Goal: Information Seeking & Learning: Learn about a topic

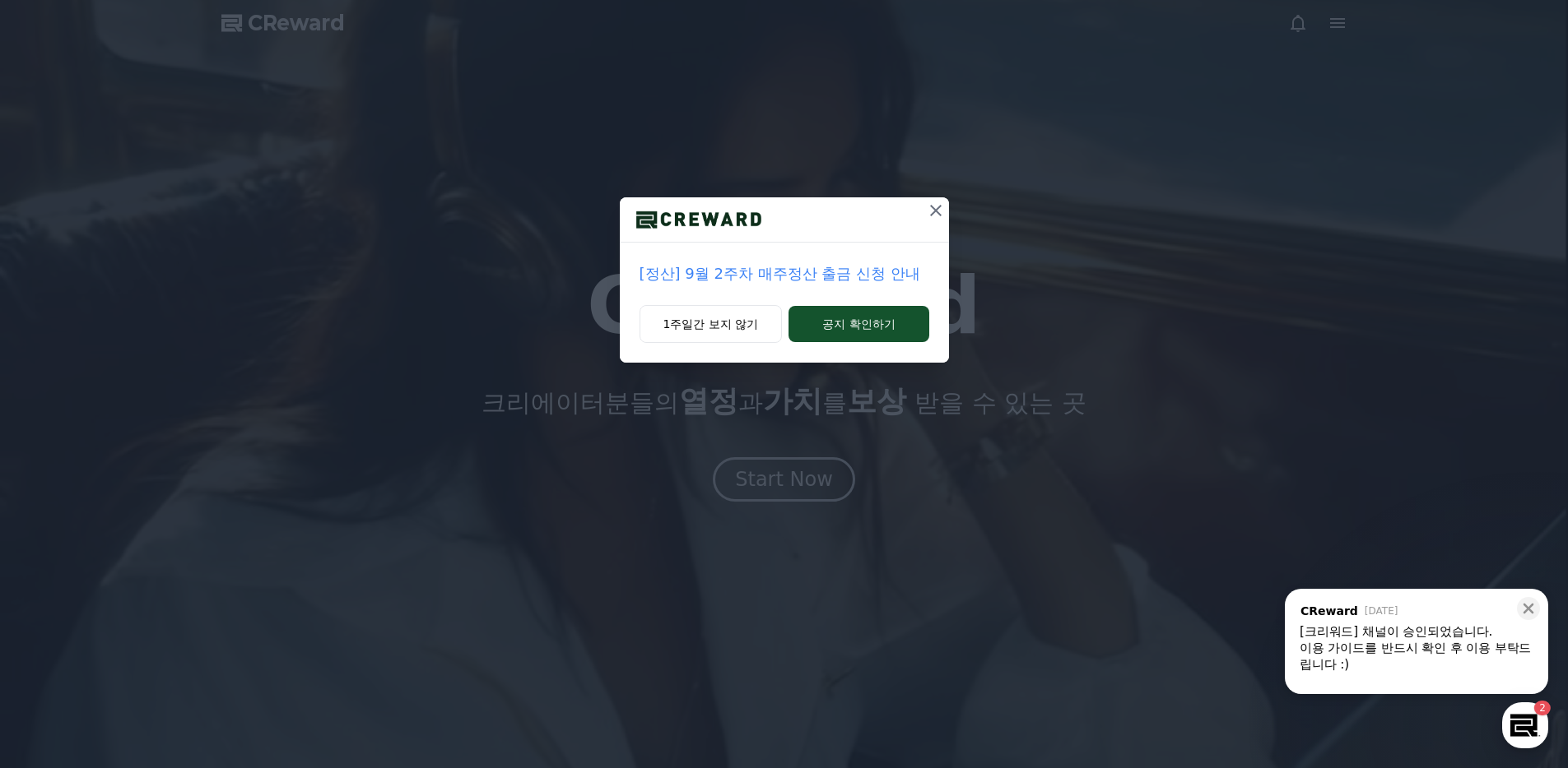
click at [927, 218] on icon at bounding box center [935, 210] width 20 height 20
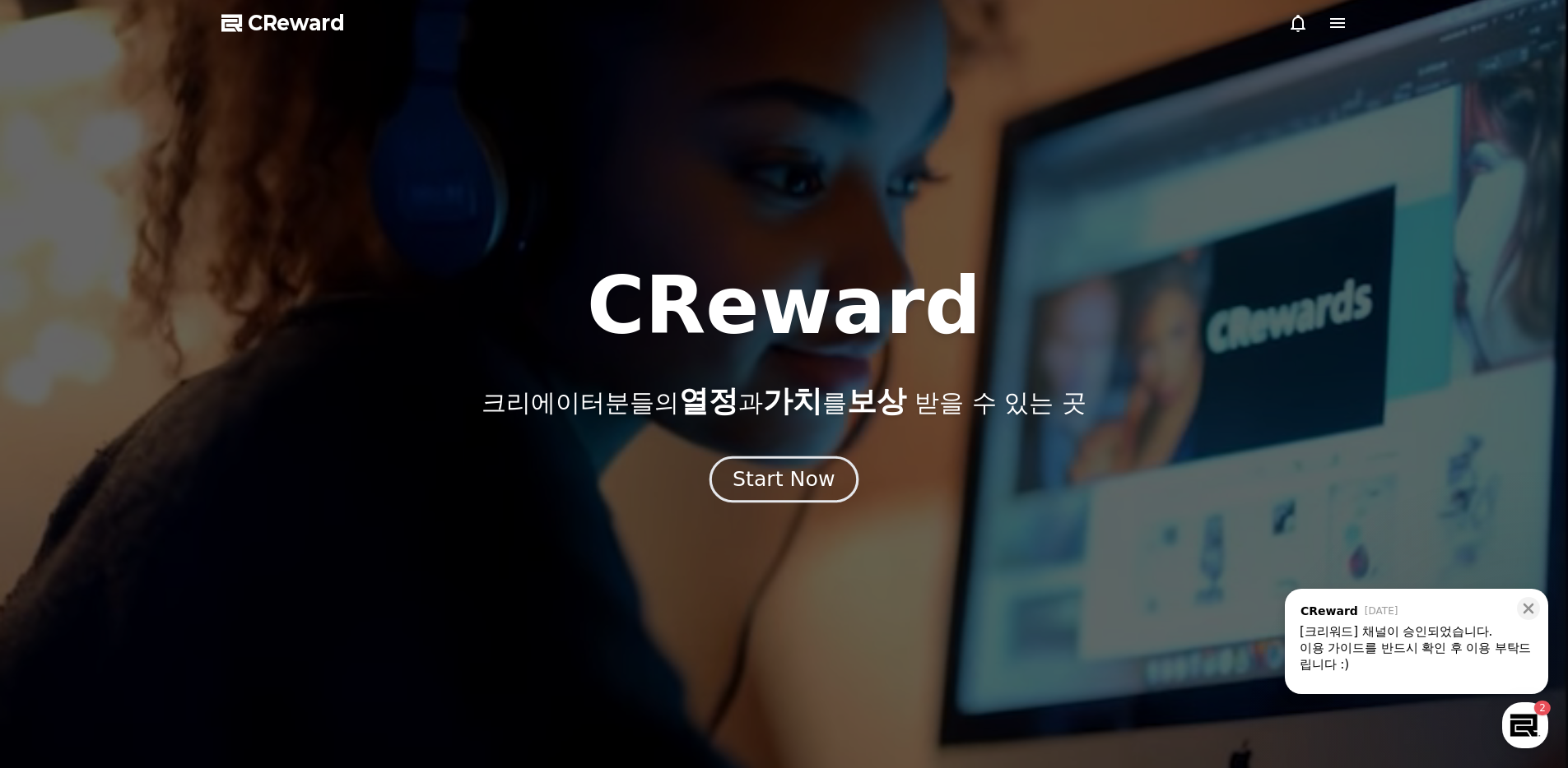
click at [787, 495] on button "Start Now" at bounding box center [783, 480] width 149 height 47
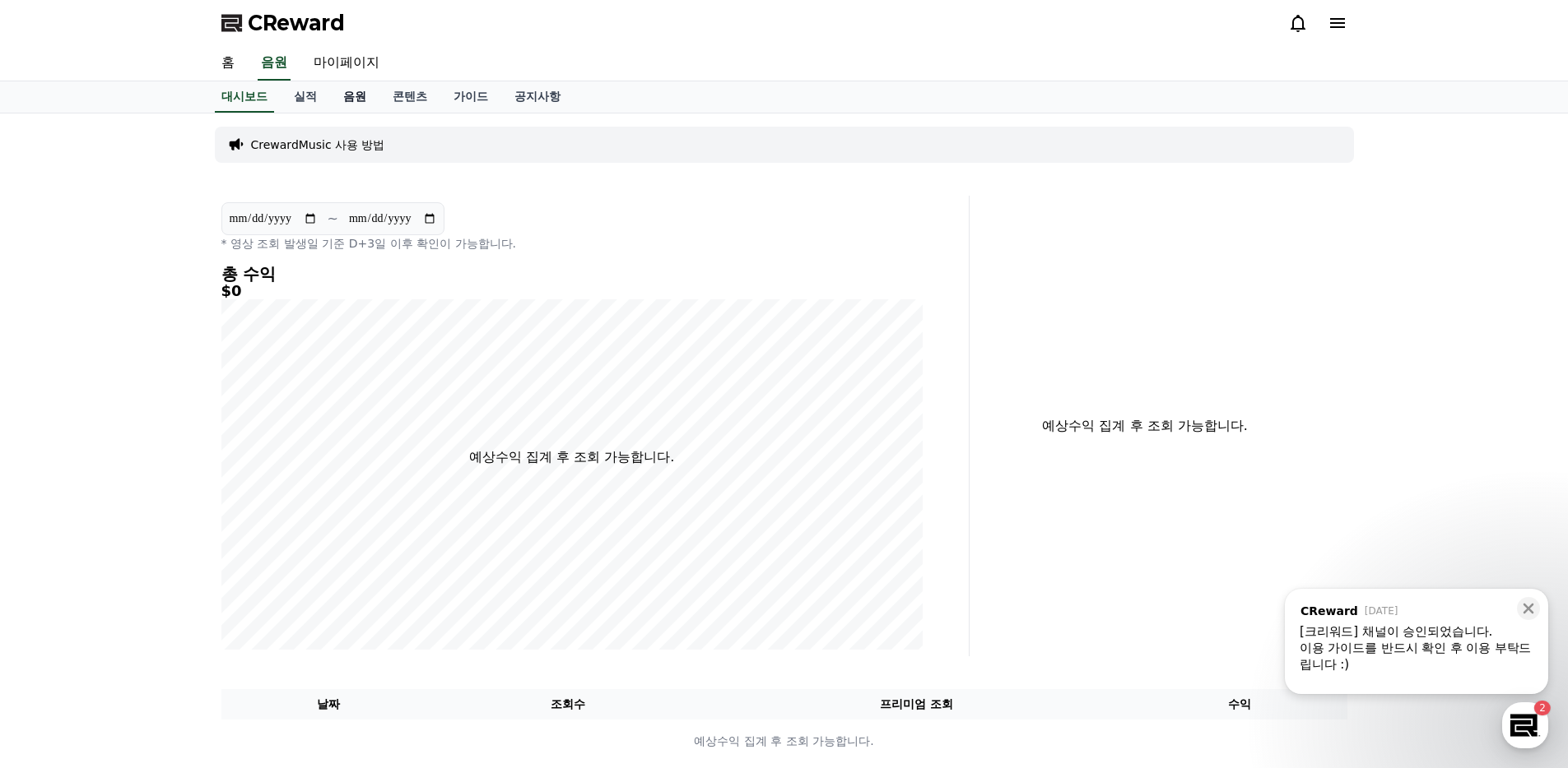
click at [346, 103] on link "음원" at bounding box center [355, 97] width 50 height 31
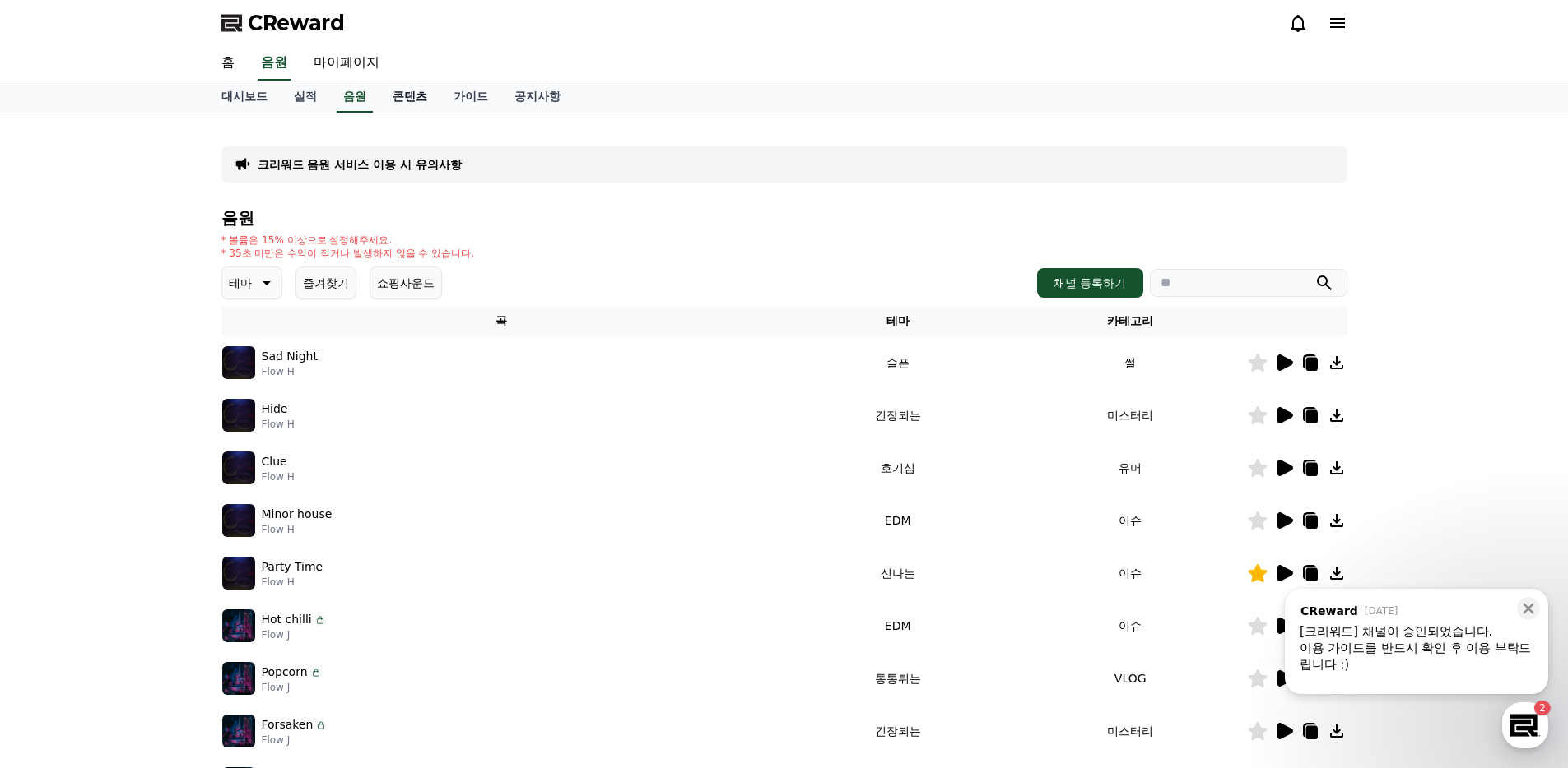
click at [386, 101] on link "콘텐츠" at bounding box center [409, 97] width 61 height 31
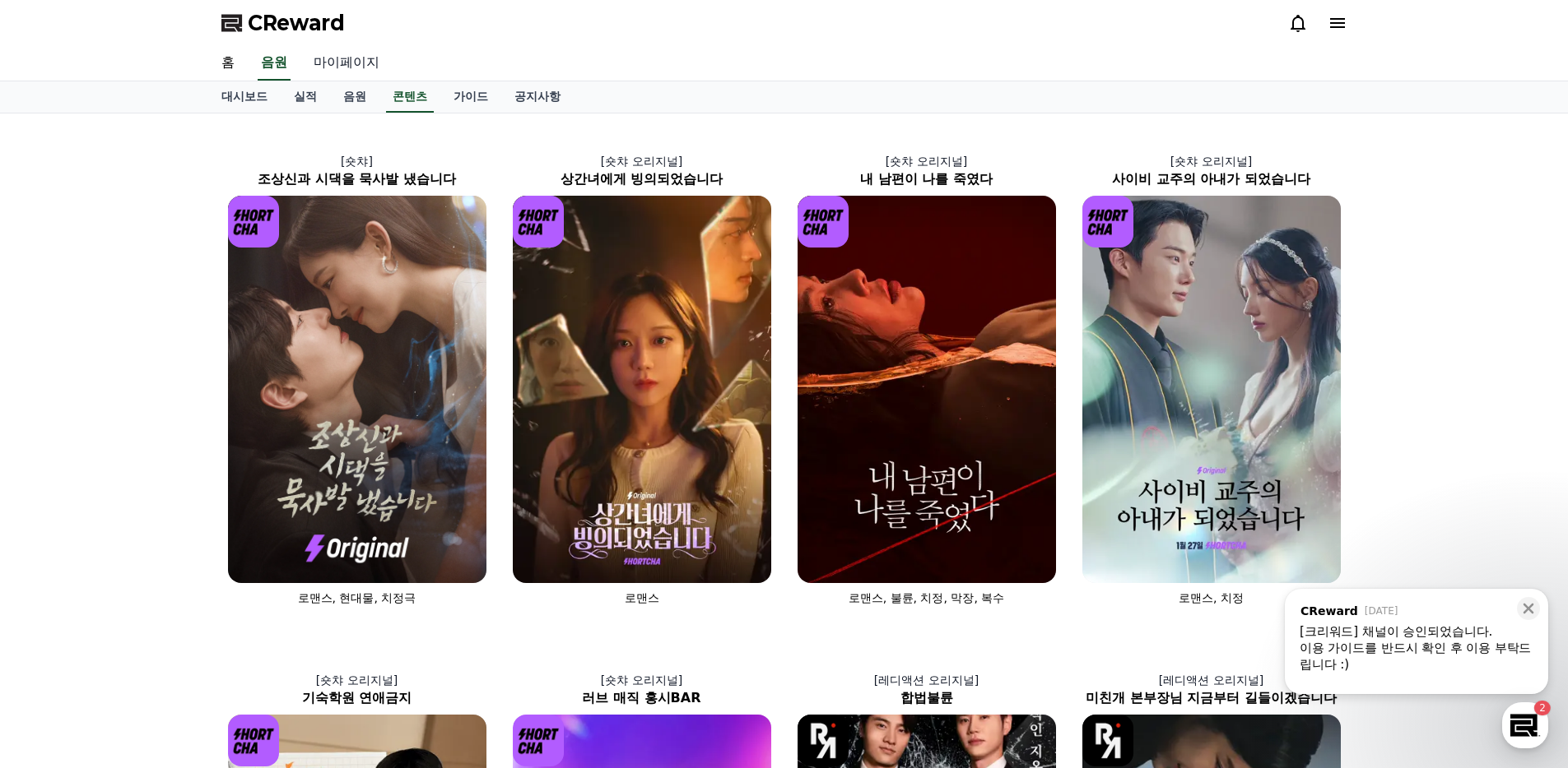
click at [336, 65] on link "마이페이지" at bounding box center [347, 63] width 92 height 35
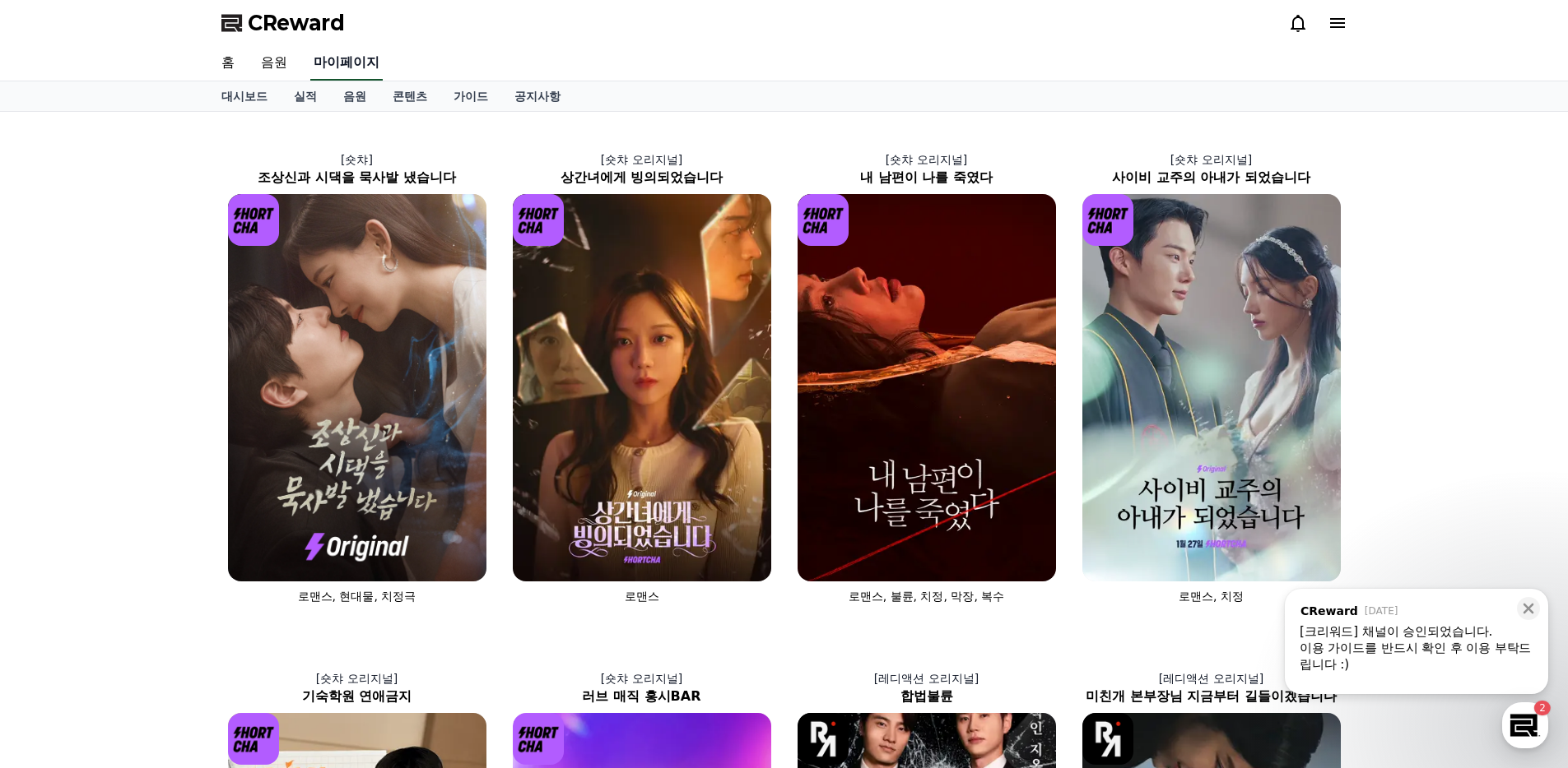
select select "**********"
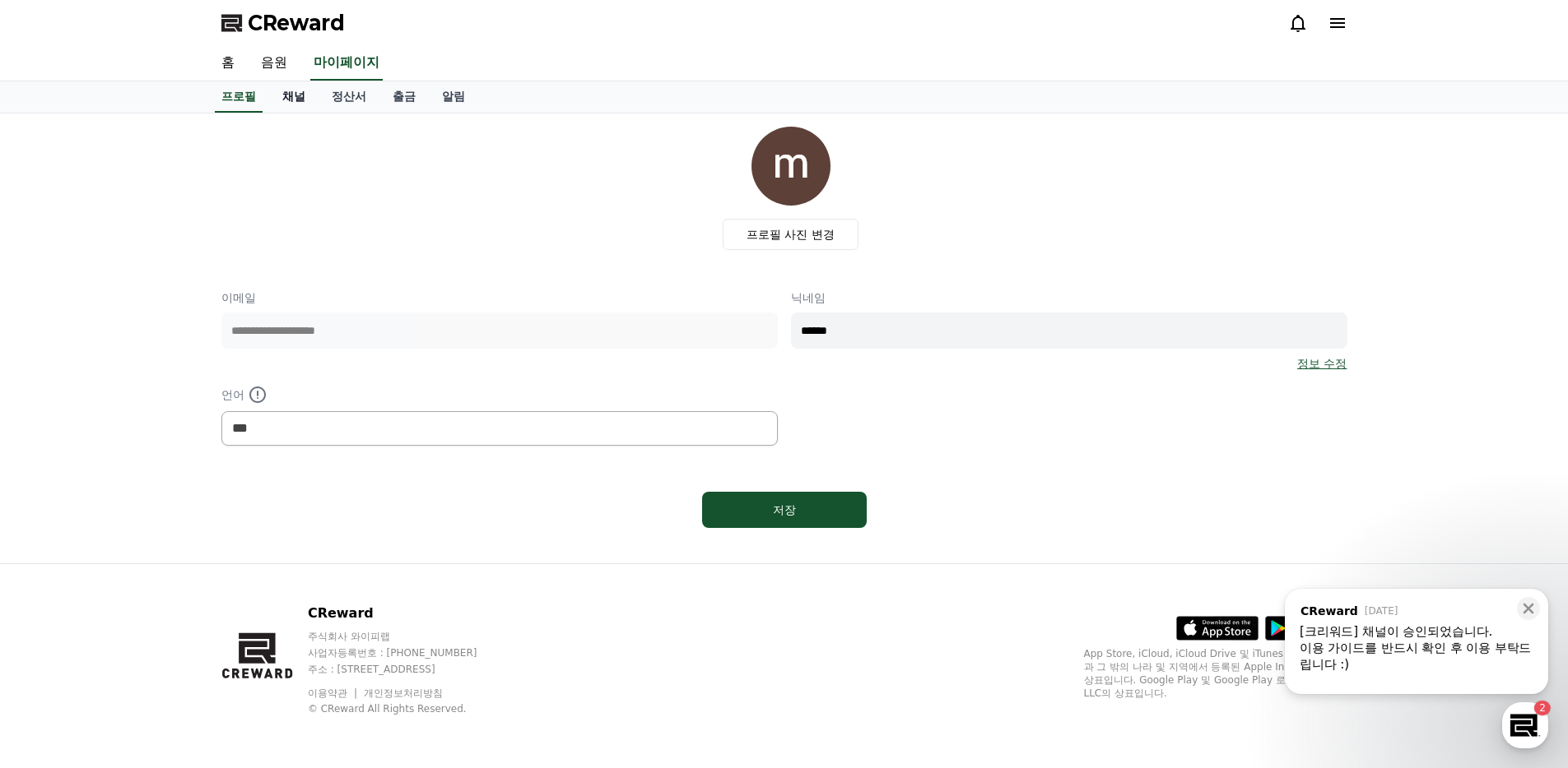
click at [290, 91] on link "채널" at bounding box center [294, 97] width 50 height 31
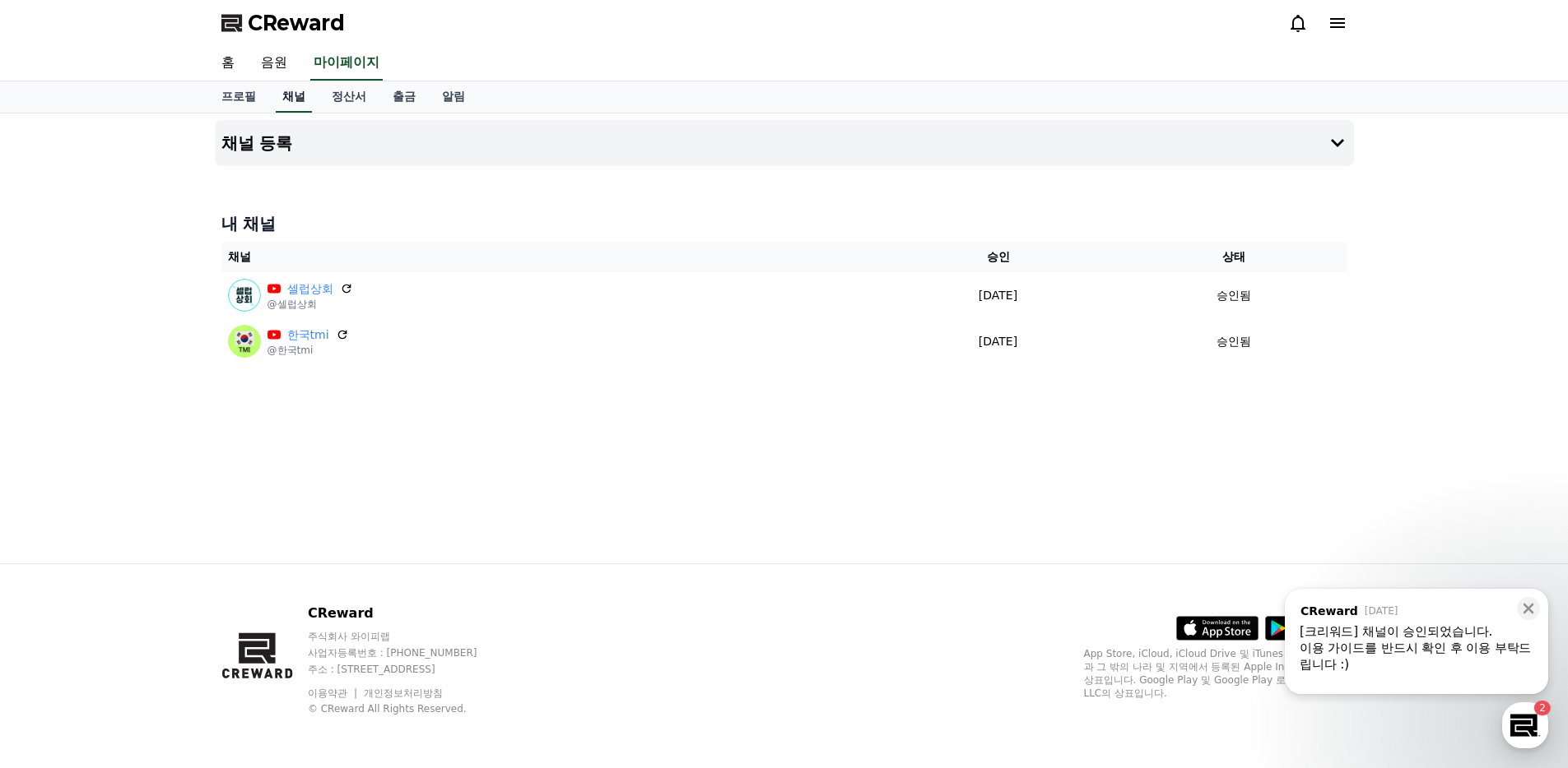
click at [280, 97] on link "채널" at bounding box center [294, 97] width 37 height 31
click at [273, 54] on link "음원" at bounding box center [274, 63] width 53 height 35
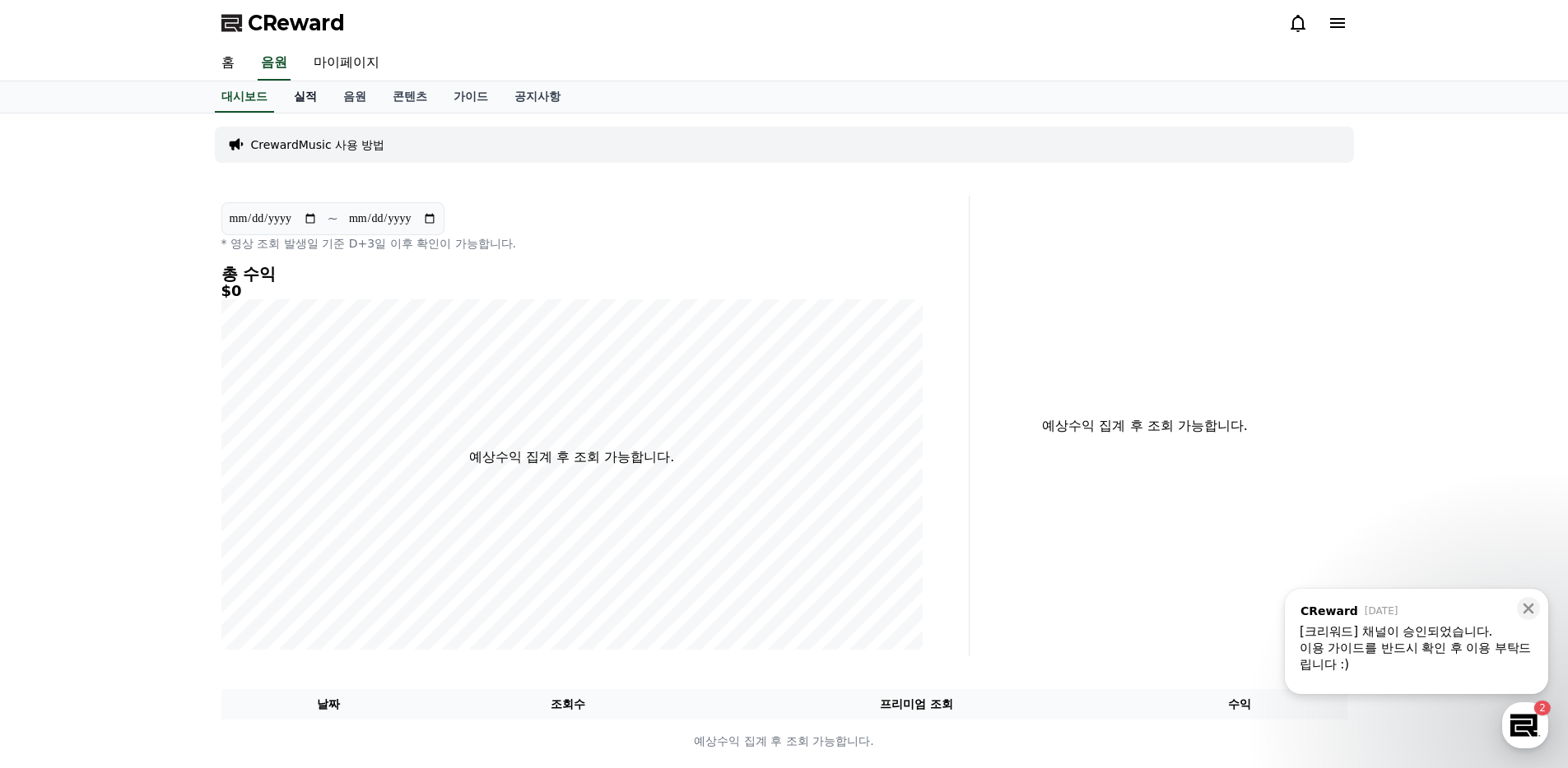
click at [305, 103] on link "실적" at bounding box center [305, 97] width 50 height 31
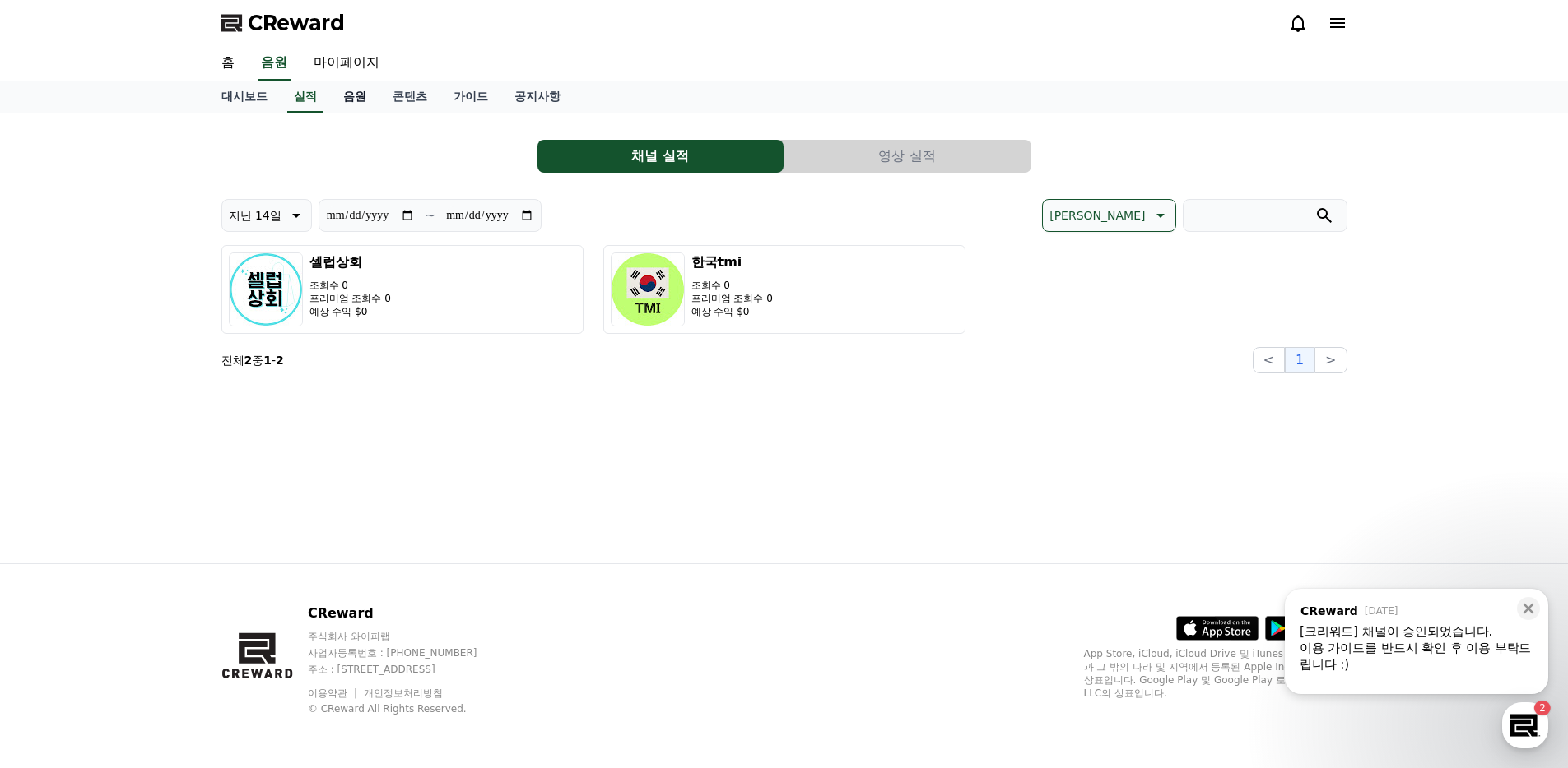
click at [330, 90] on link "음원" at bounding box center [355, 97] width 50 height 31
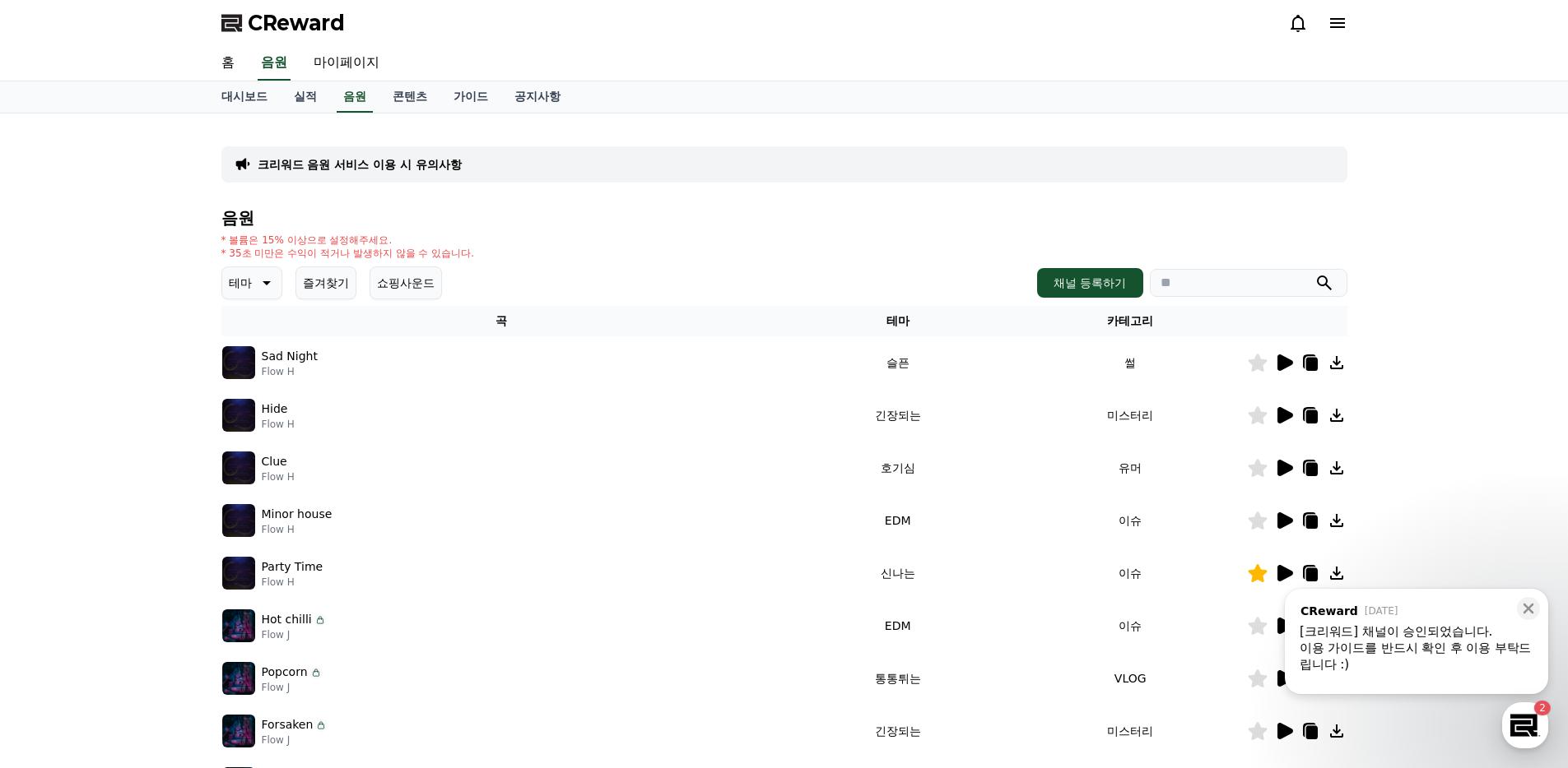
click at [301, 301] on div "음원 * 볼륨은 15% 이상으로 설정해주세요. * 35초 미만은 수익이 적거나 발생하지 않을 수 있습니다. 테마 즐겨찾기 쇼핑사운드 채널 등록…" at bounding box center [784, 552] width 1126 height 687
click at [315, 286] on button "즐겨찾기" at bounding box center [326, 283] width 61 height 33
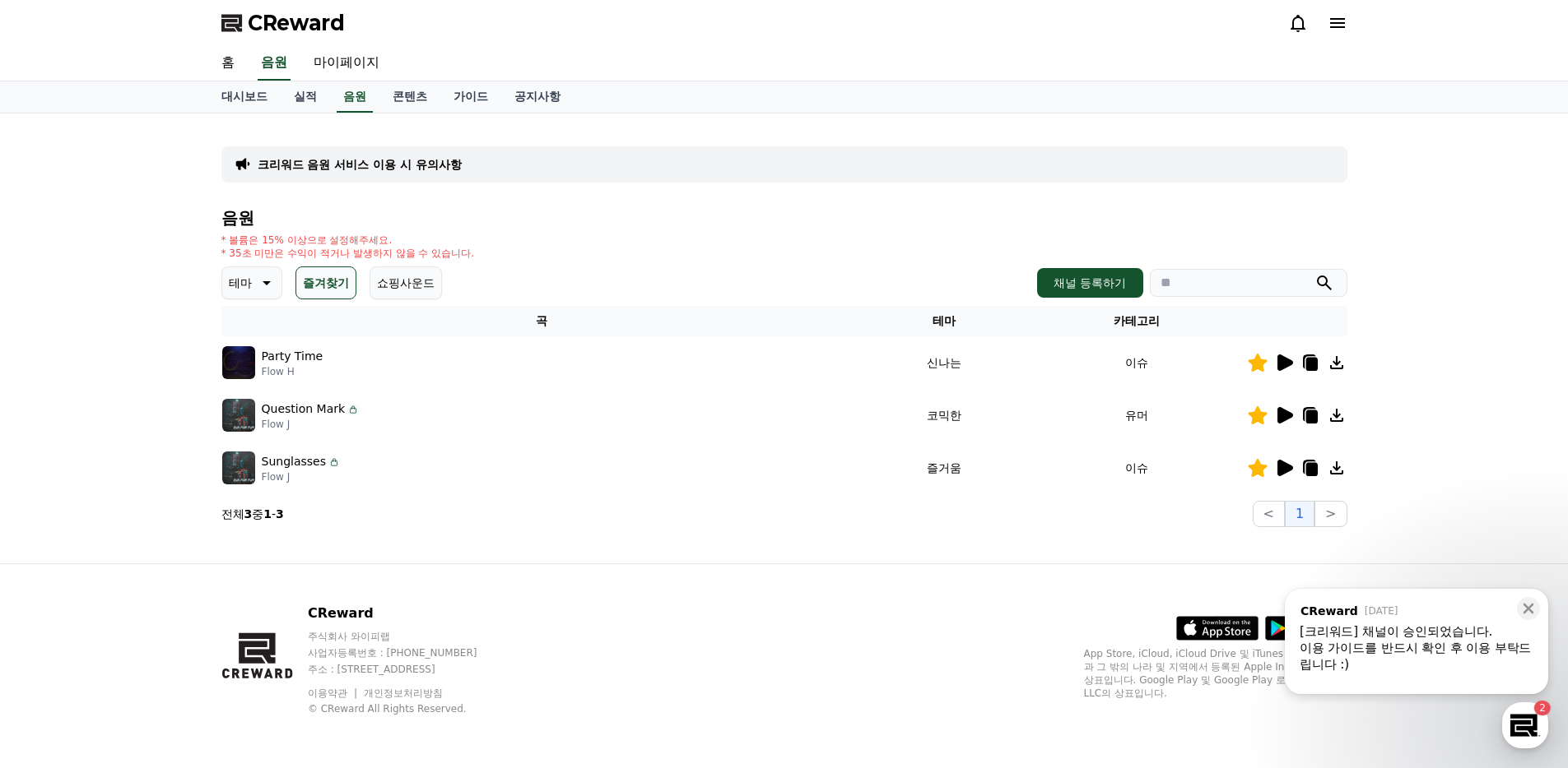
click at [1304, 364] on icon at bounding box center [1309, 361] width 13 height 15
click at [1323, 478] on td at bounding box center [1297, 467] width 101 height 53
click at [1283, 414] on icon at bounding box center [1285, 415] width 16 height 17
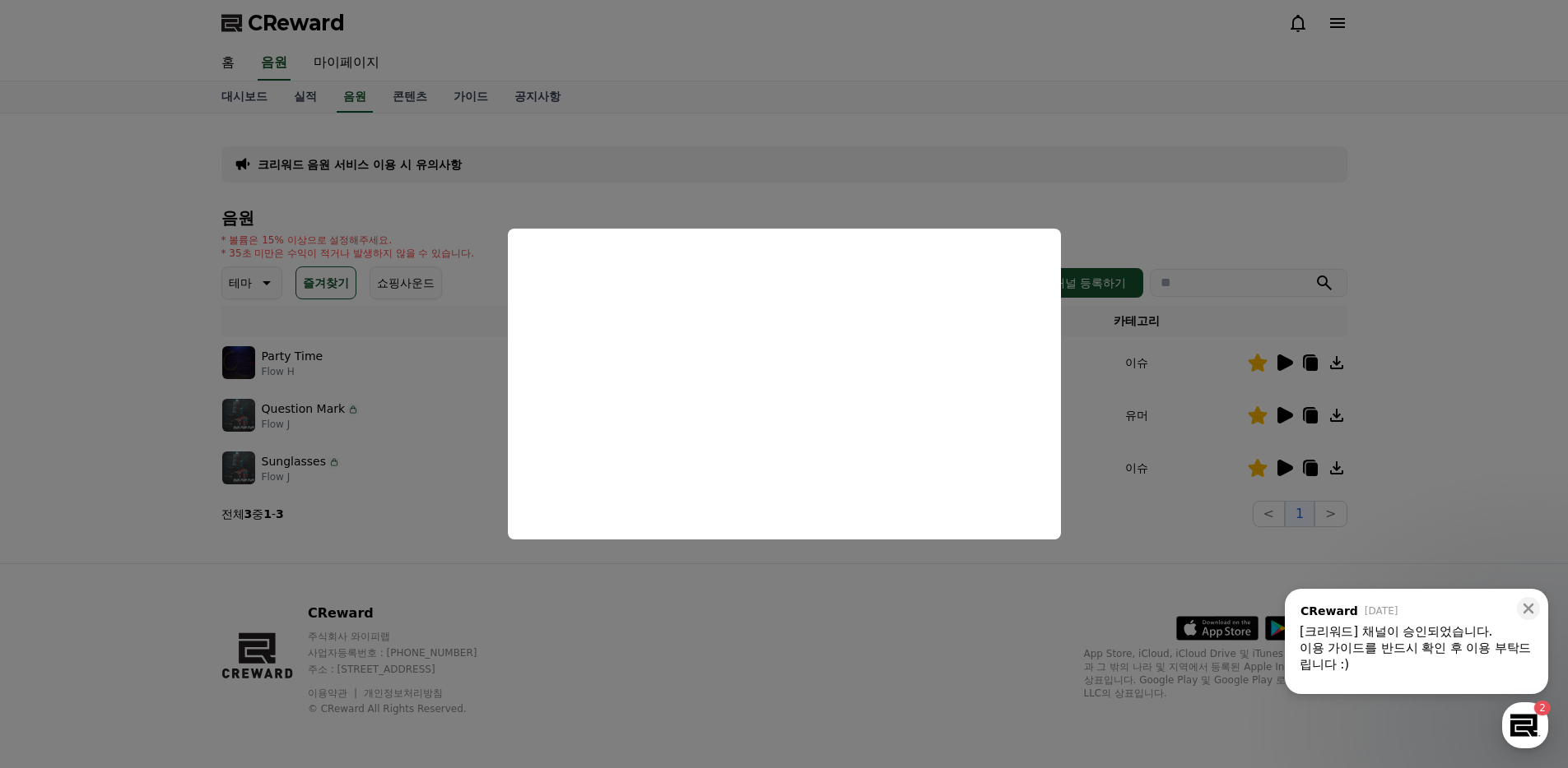
click at [962, 610] on button "close modal" at bounding box center [784, 384] width 1568 height 768
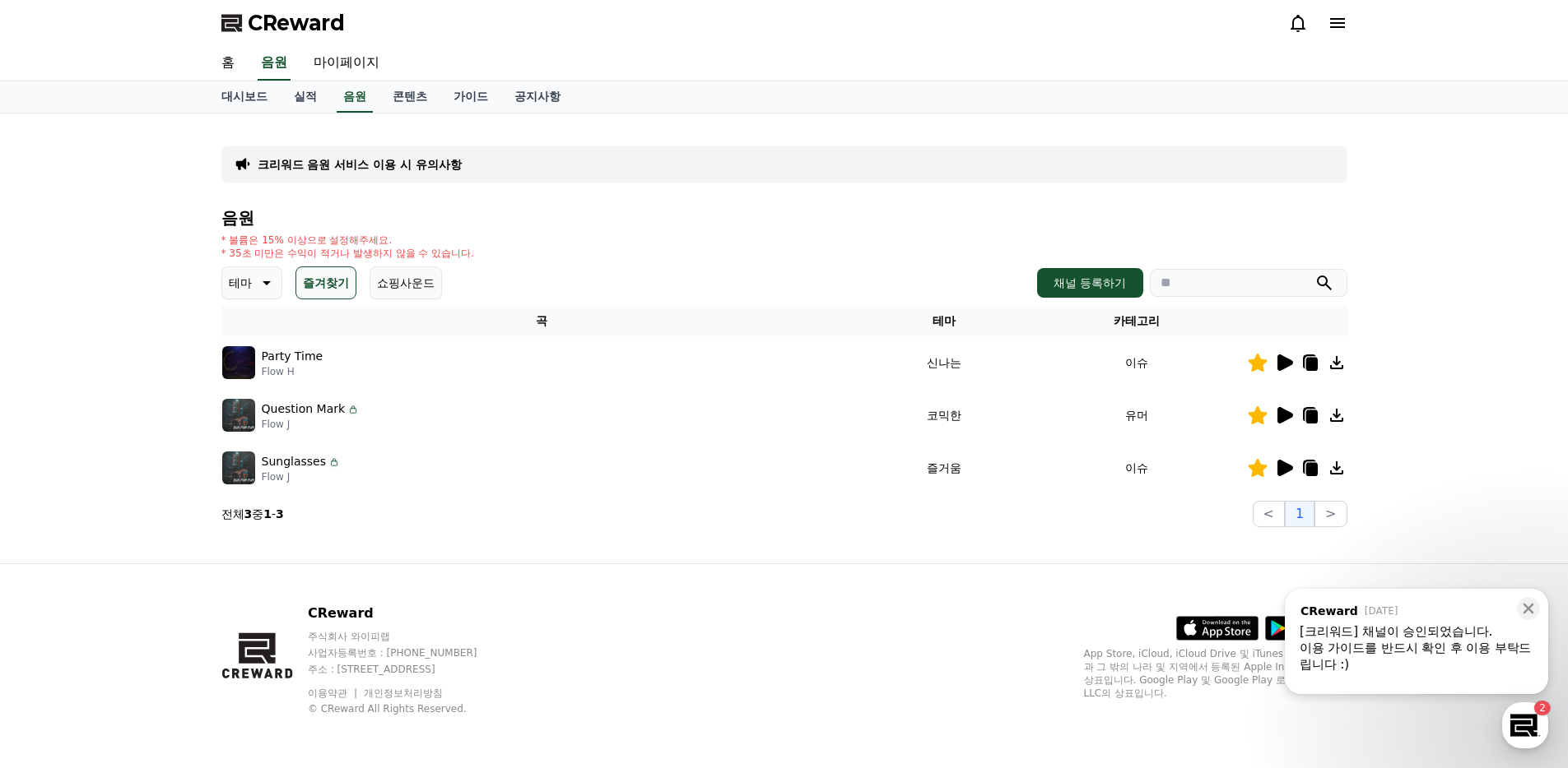
click at [1283, 473] on icon at bounding box center [1285, 467] width 16 height 17
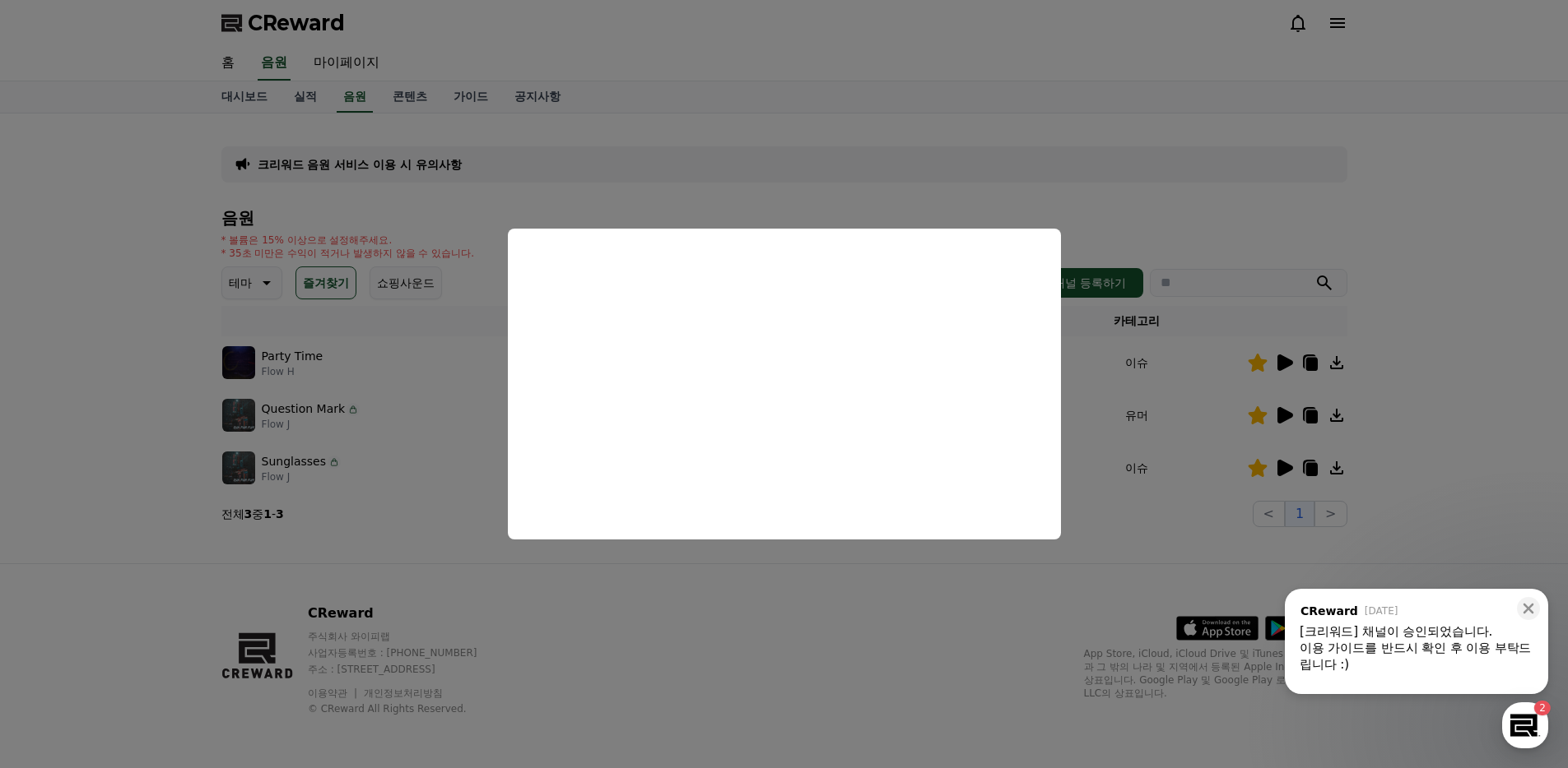
click at [1089, 617] on button "close modal" at bounding box center [784, 384] width 1568 height 768
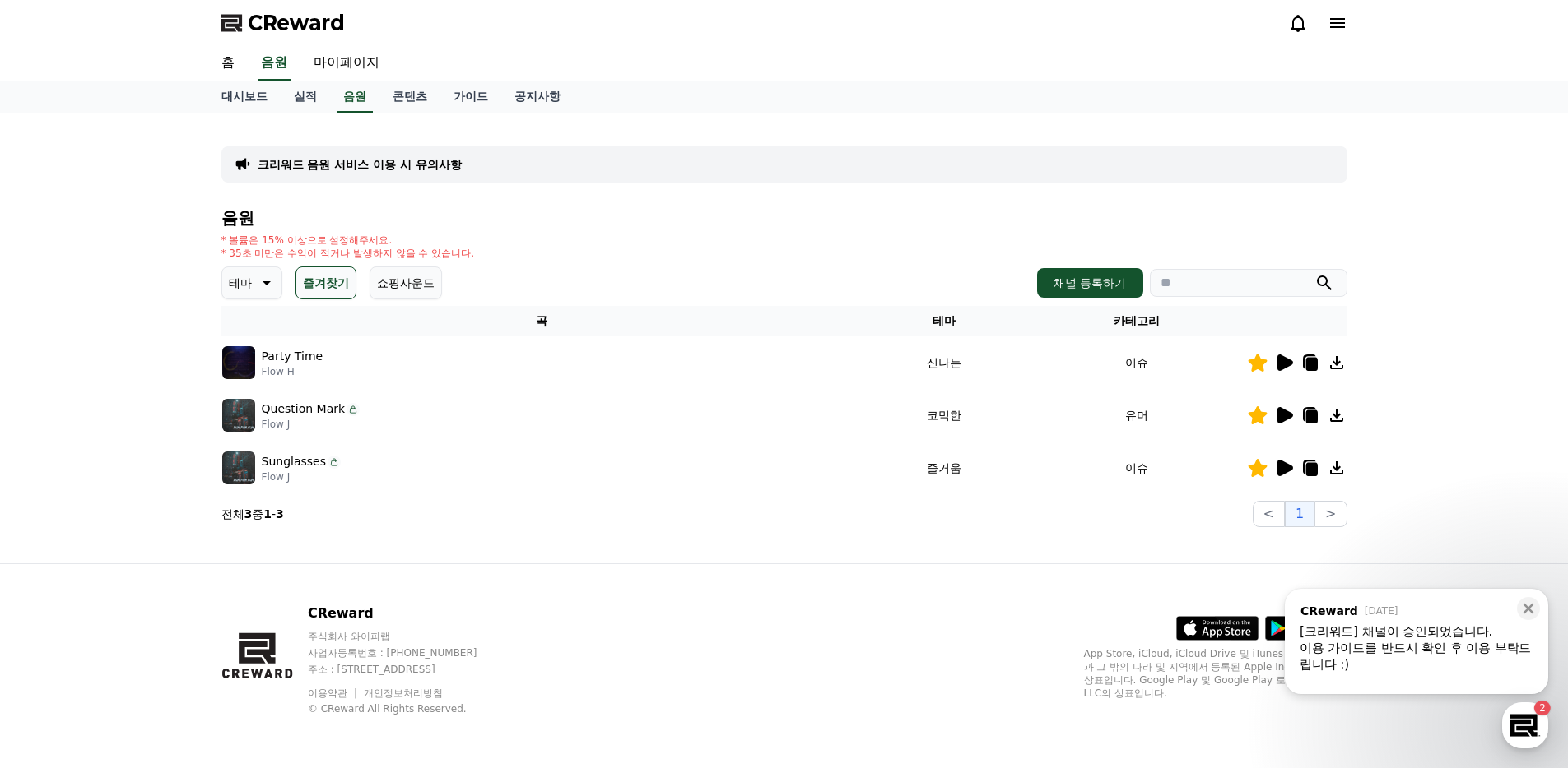
click at [1303, 463] on icon at bounding box center [1309, 467] width 13 height 15
click at [1272, 465] on div at bounding box center [1297, 467] width 99 height 20
click at [1280, 463] on icon at bounding box center [1285, 467] width 16 height 17
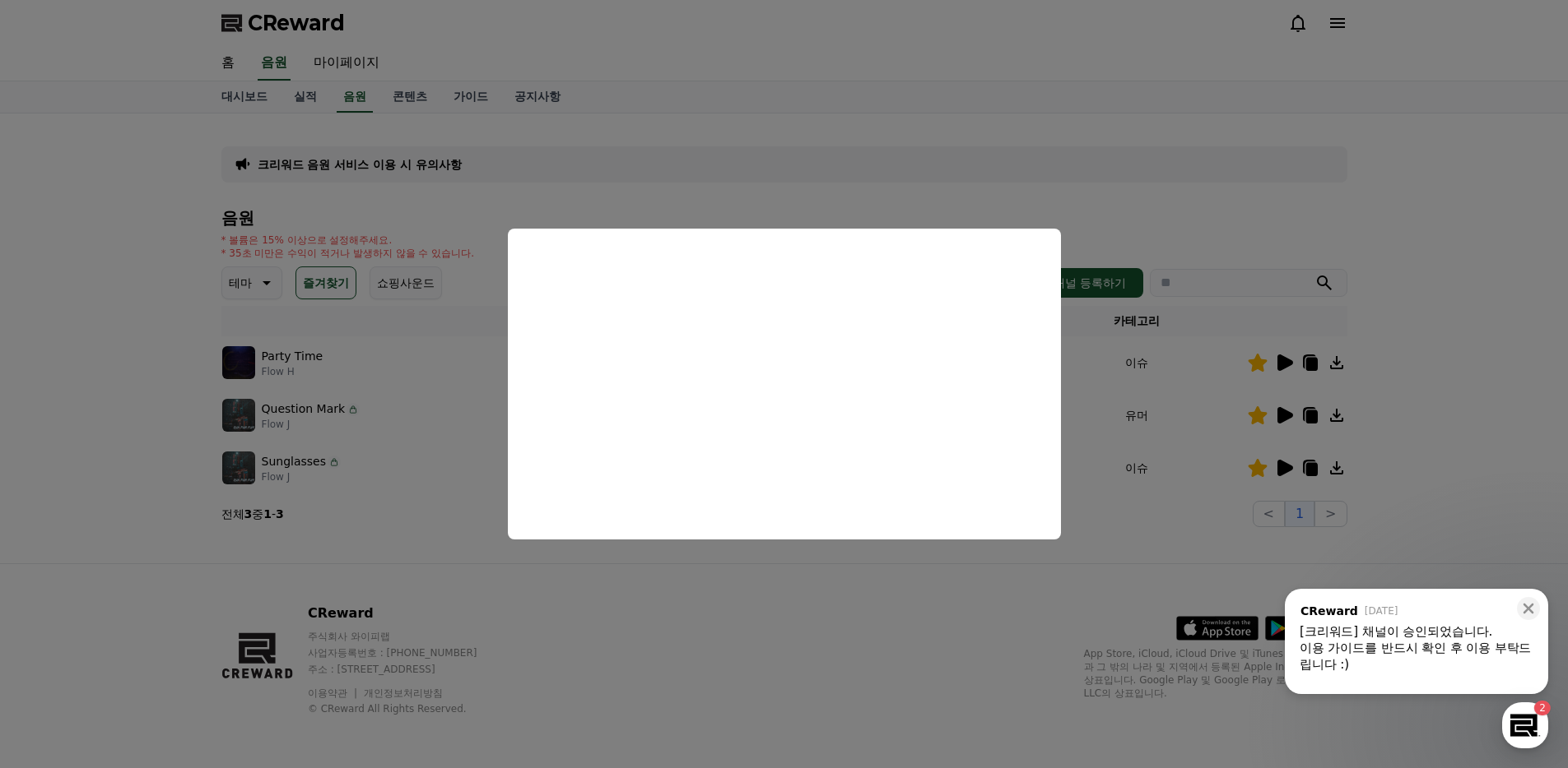
click at [1103, 575] on button "close modal" at bounding box center [784, 384] width 1568 height 768
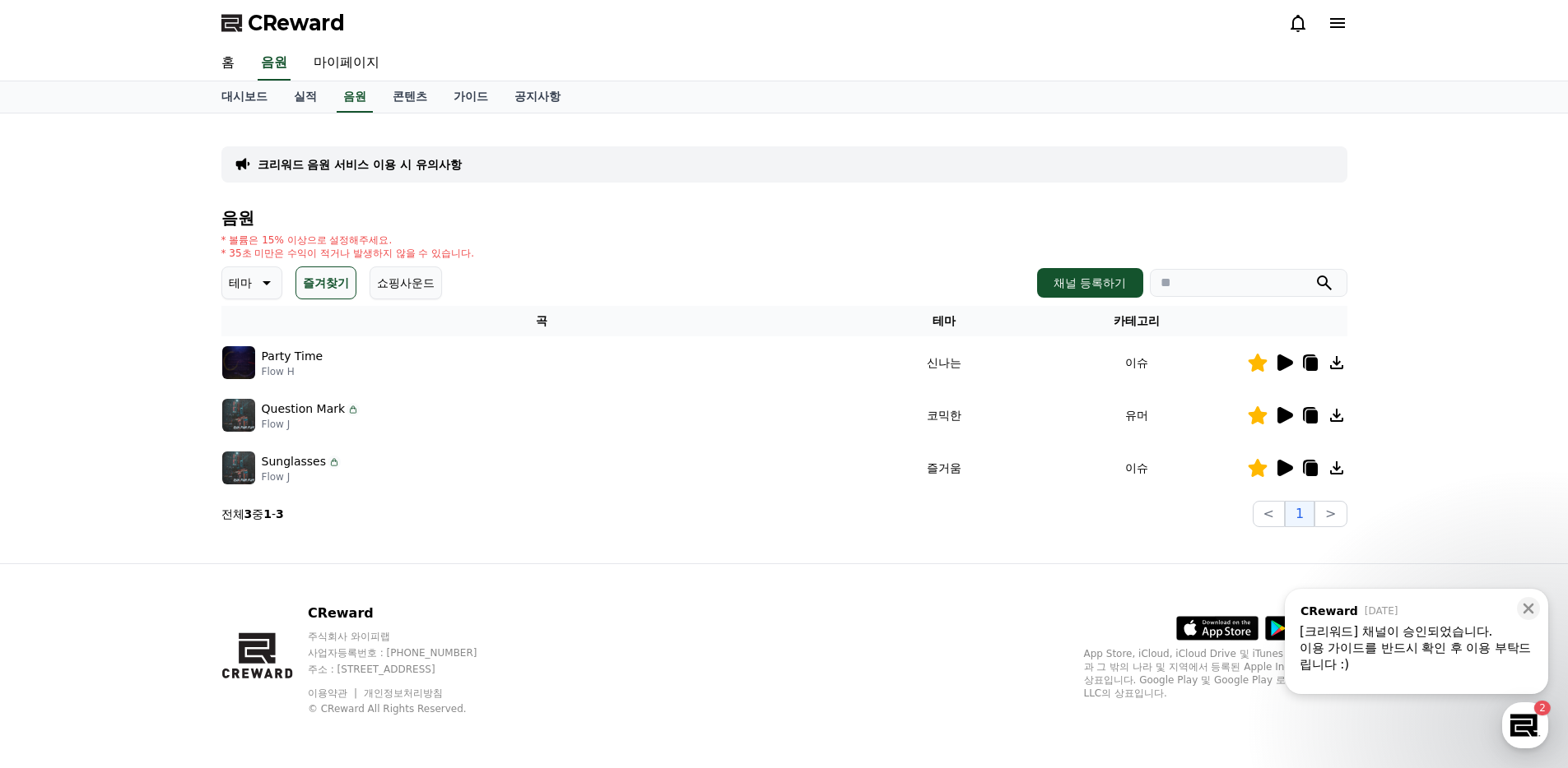
click at [1328, 473] on icon at bounding box center [1336, 467] width 20 height 20
click at [1305, 468] on icon at bounding box center [1310, 467] width 20 height 20
click at [456, 178] on div "크리워드 음원 서비스 이용 시 유의사항" at bounding box center [784, 165] width 1126 height 36
click at [379, 162] on p "크리워드 음원 서비스 이용 시 유의사항" at bounding box center [359, 164] width 204 height 17
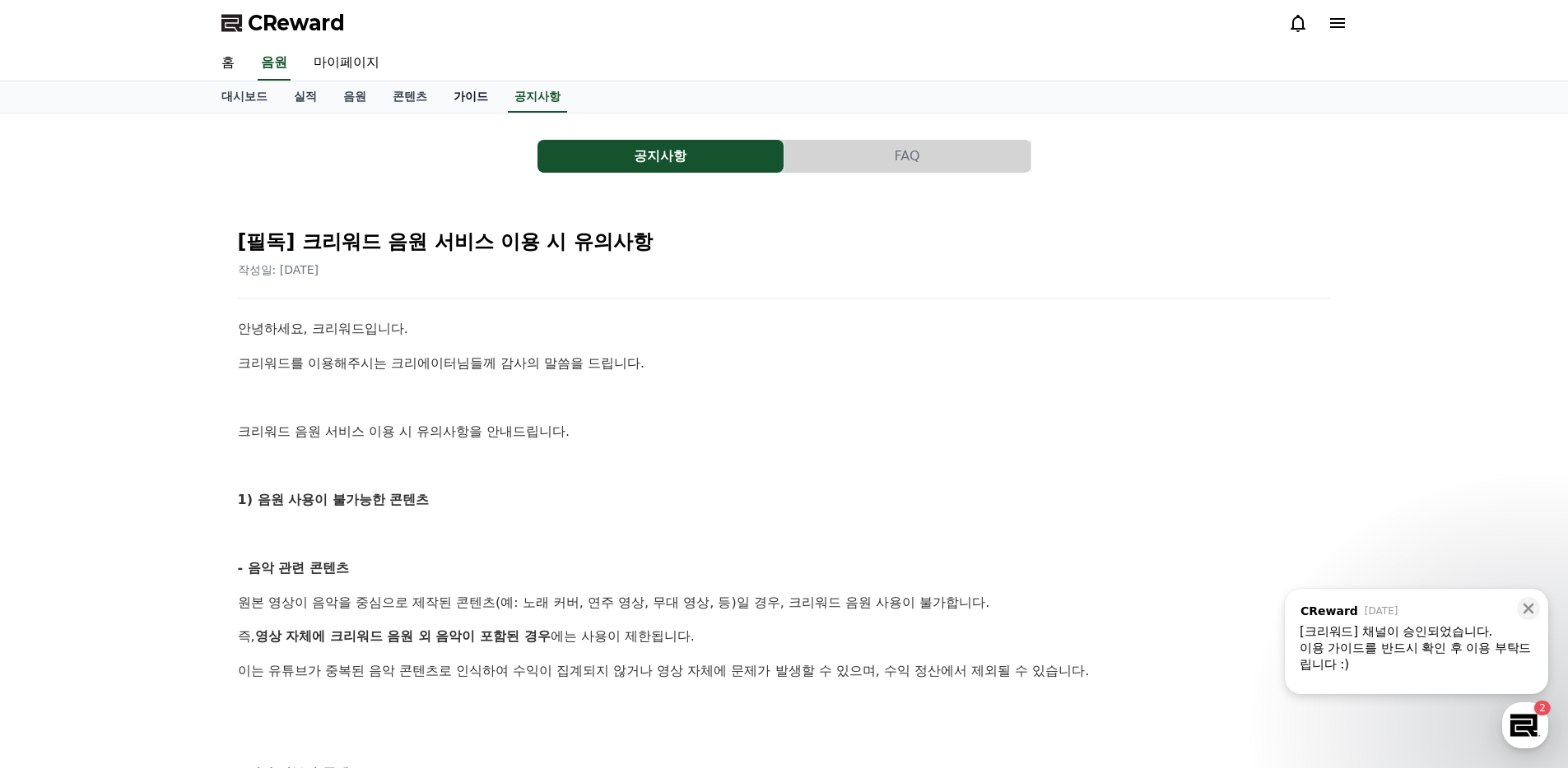
click at [450, 99] on link "가이드" at bounding box center [471, 97] width 61 height 31
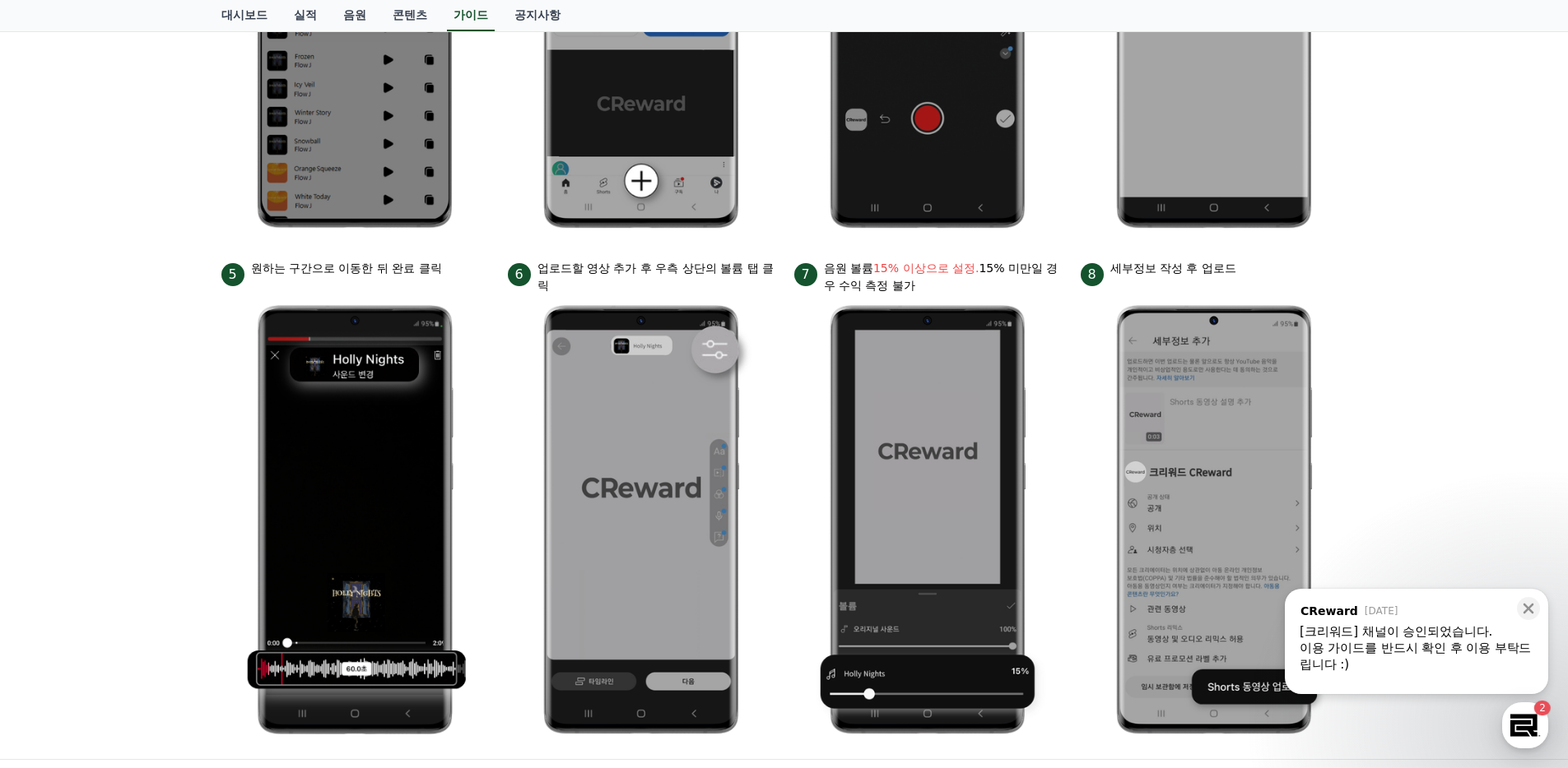
scroll to position [425, 0]
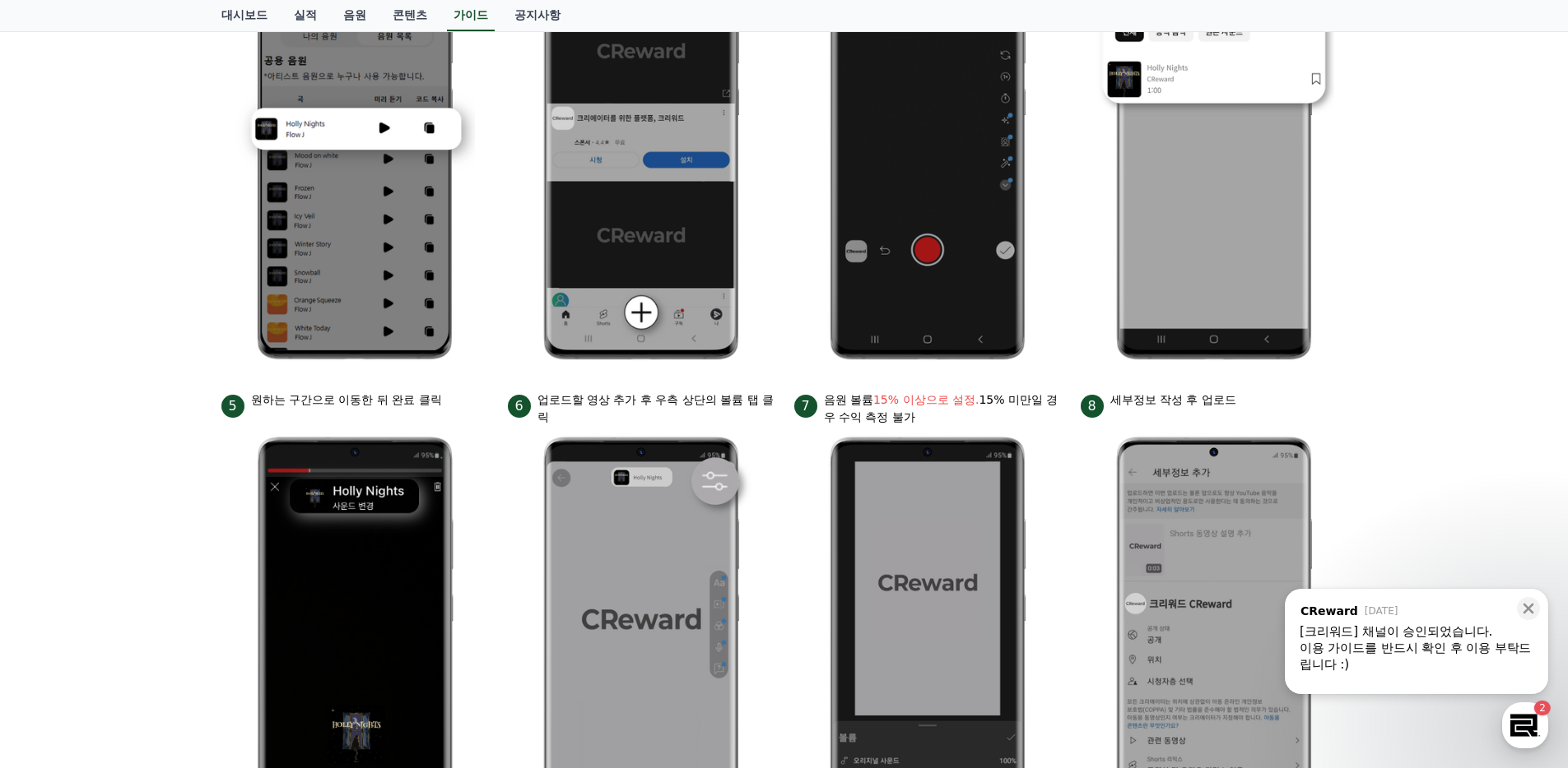
click at [1335, 604] on div "CReward" at bounding box center [1329, 611] width 57 height 15
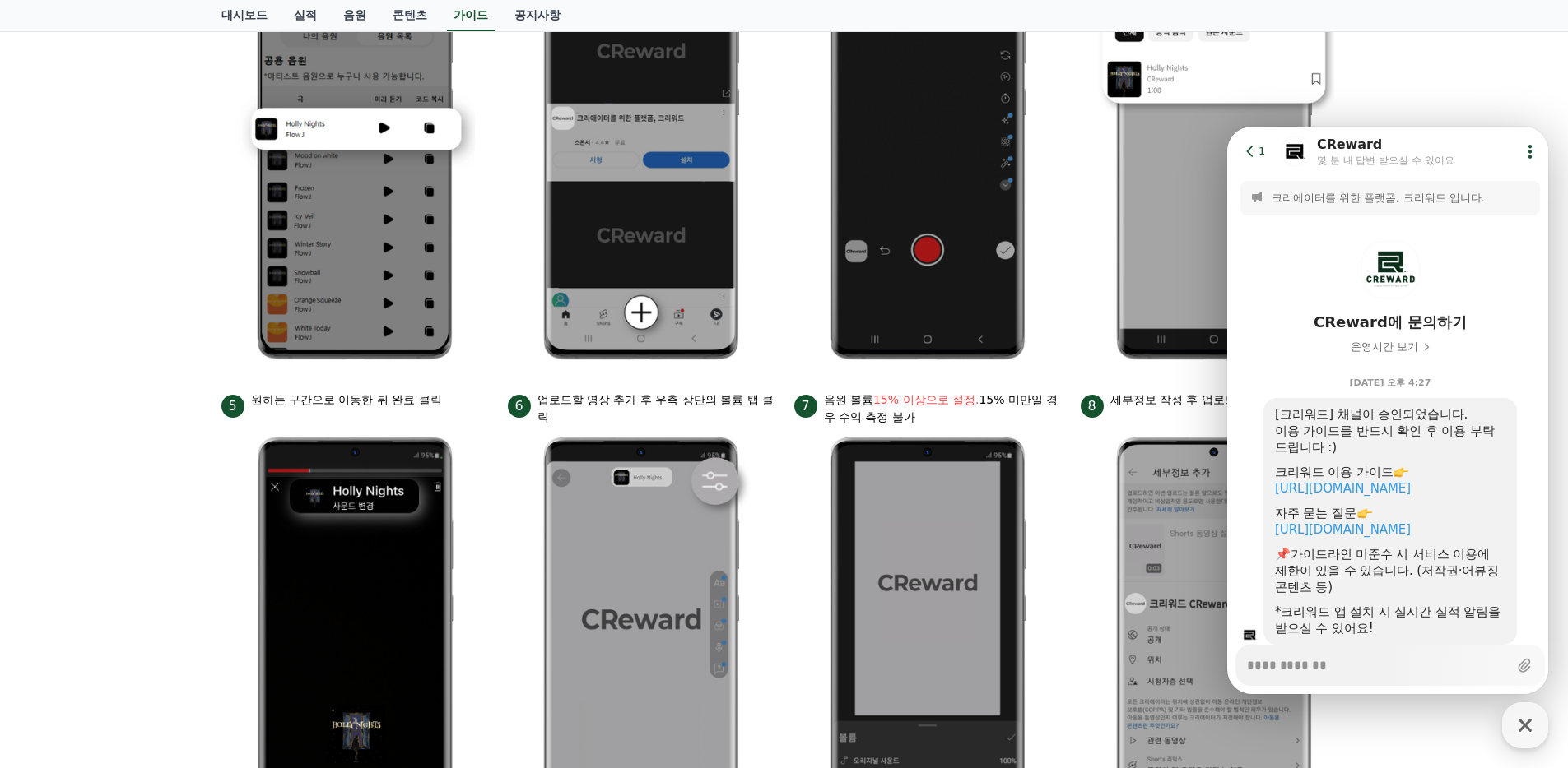
click at [1514, 166] on header "Go to previous page 1 Chat Room CReward 몇 분 내 답변 받으실 수 있어요 Show userchat action…" at bounding box center [1390, 151] width 326 height 50
click at [1508, 162] on header "Go to previous page 1 Chat Room CReward 몇 분 내 답변 받으실 수 있어요 Show userchat action…" at bounding box center [1390, 151] width 326 height 50
click at [1421, 106] on div "안드로이드 아이폰 PC 유튜브 영상만 사용 가능합니다. 진행방법 *영상은 최소 35초 이상으로 업로드하는 것을 권장합니다. 1 크리워드에서 이…" at bounding box center [784, 289] width 1568 height 1202
type textarea "*"
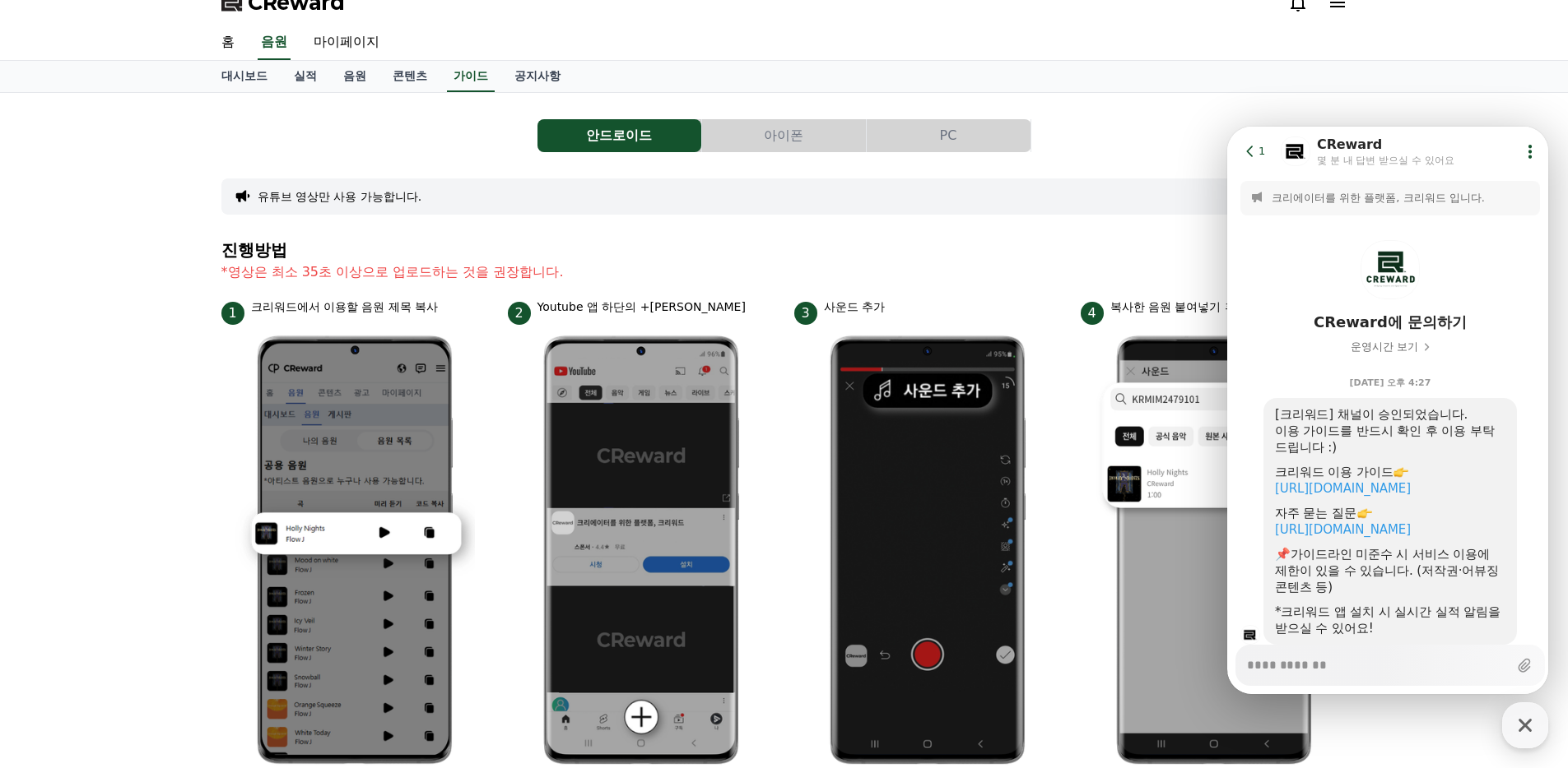
scroll to position [0, 0]
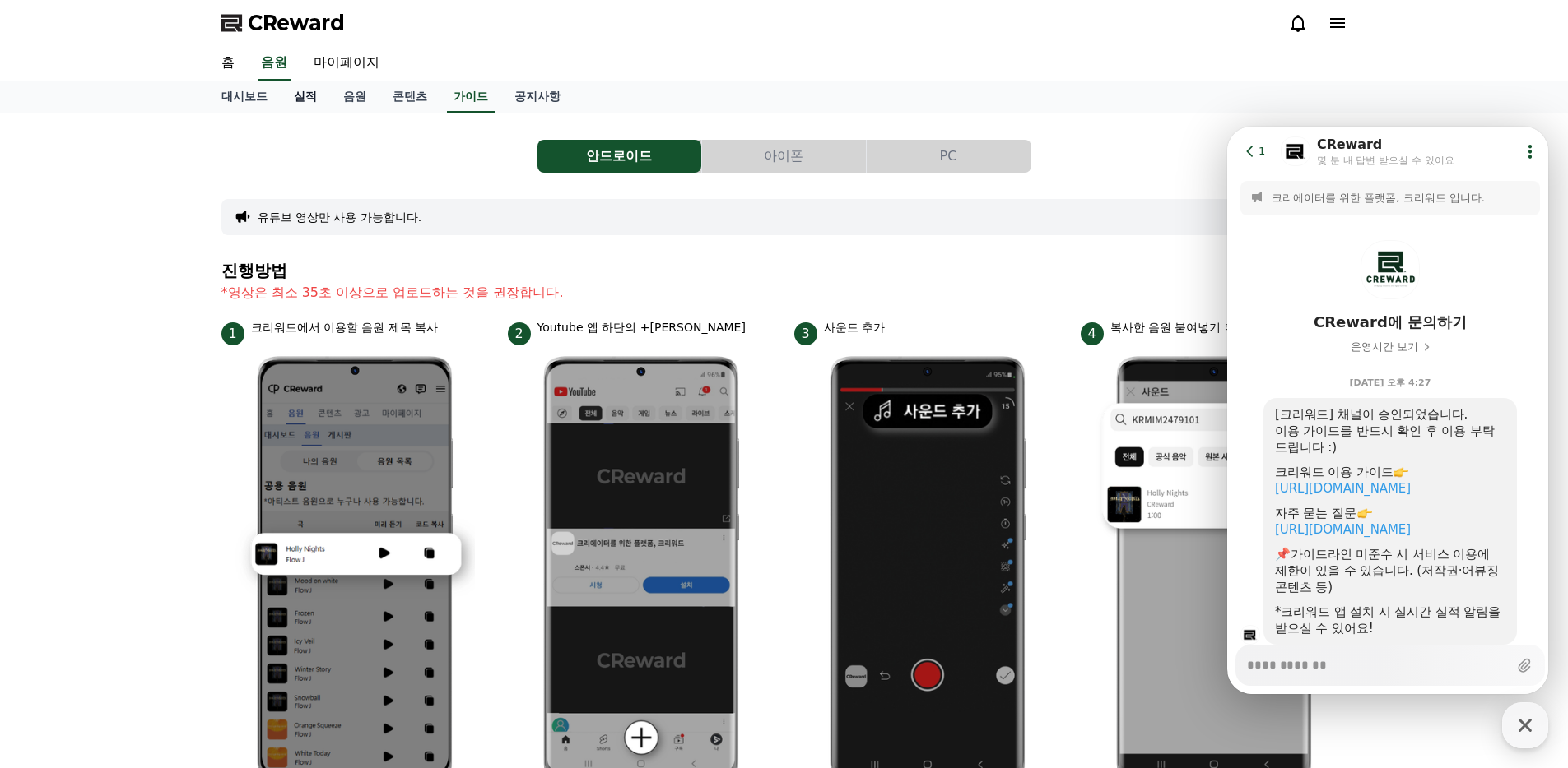
click at [315, 92] on link "실적" at bounding box center [305, 97] width 50 height 31
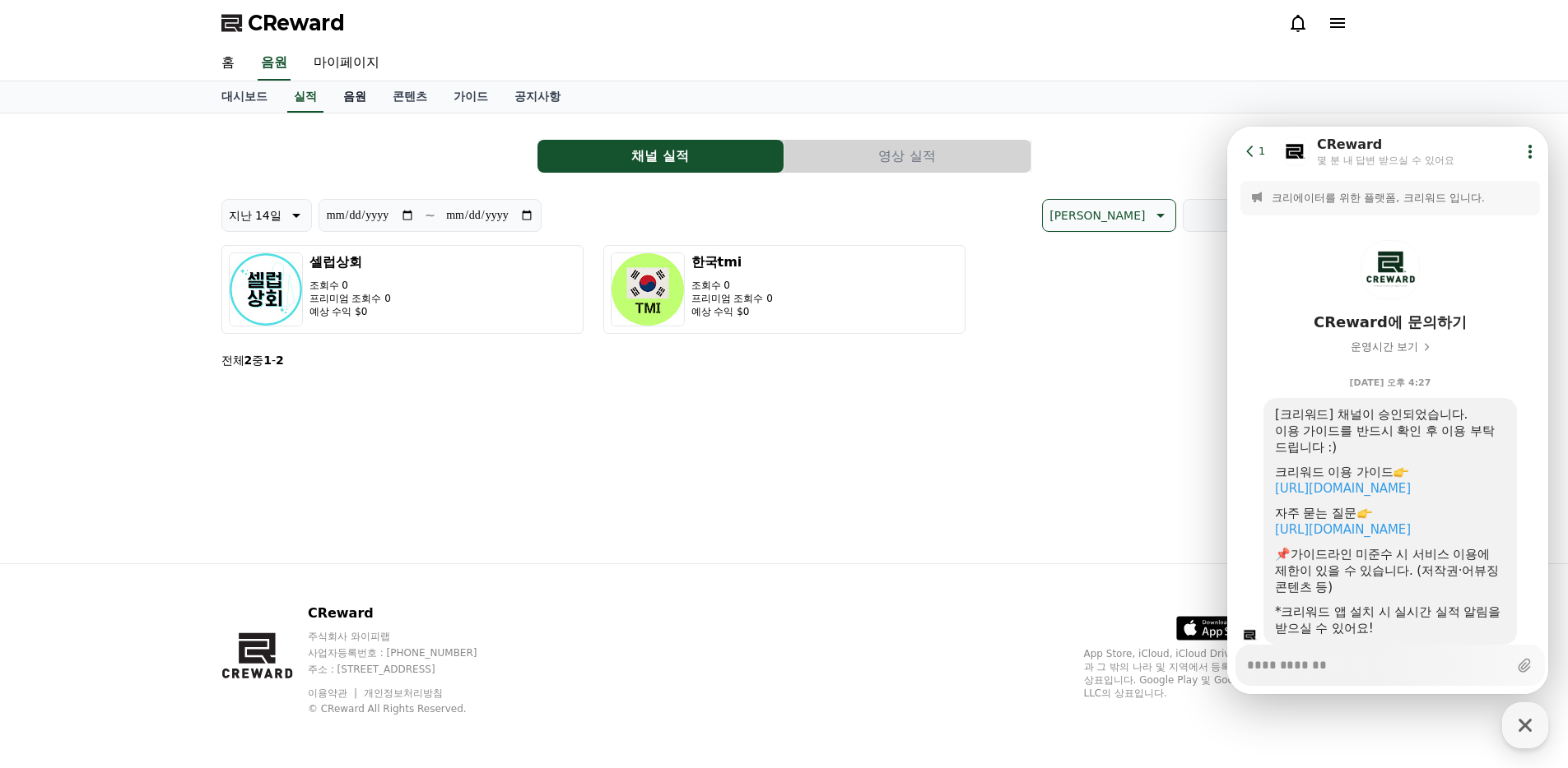
click at [330, 100] on link "음원" at bounding box center [355, 97] width 50 height 31
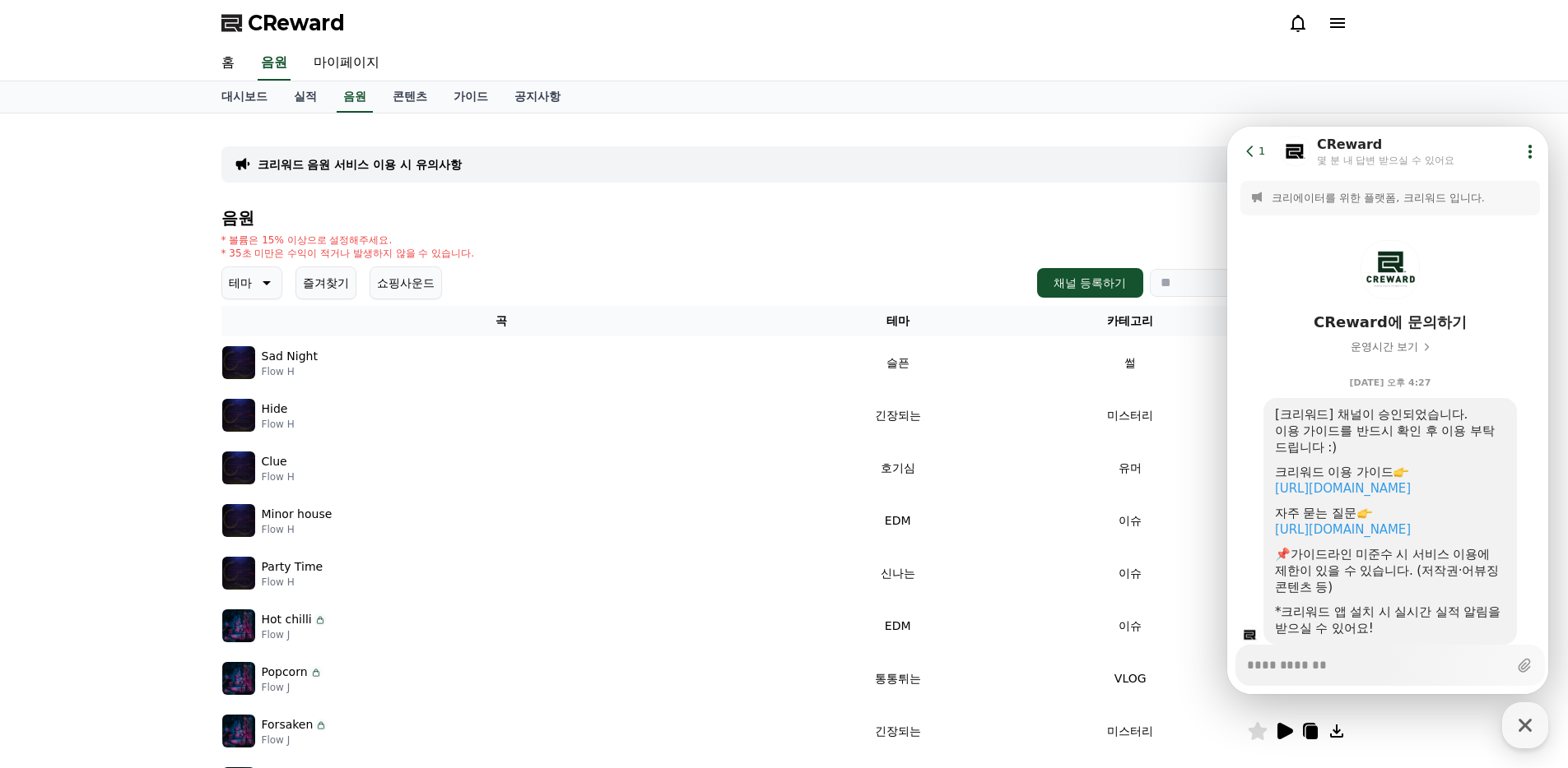
click at [256, 286] on icon at bounding box center [265, 282] width 20 height 20
click at [253, 354] on button "밝은" at bounding box center [243, 342] width 37 height 36
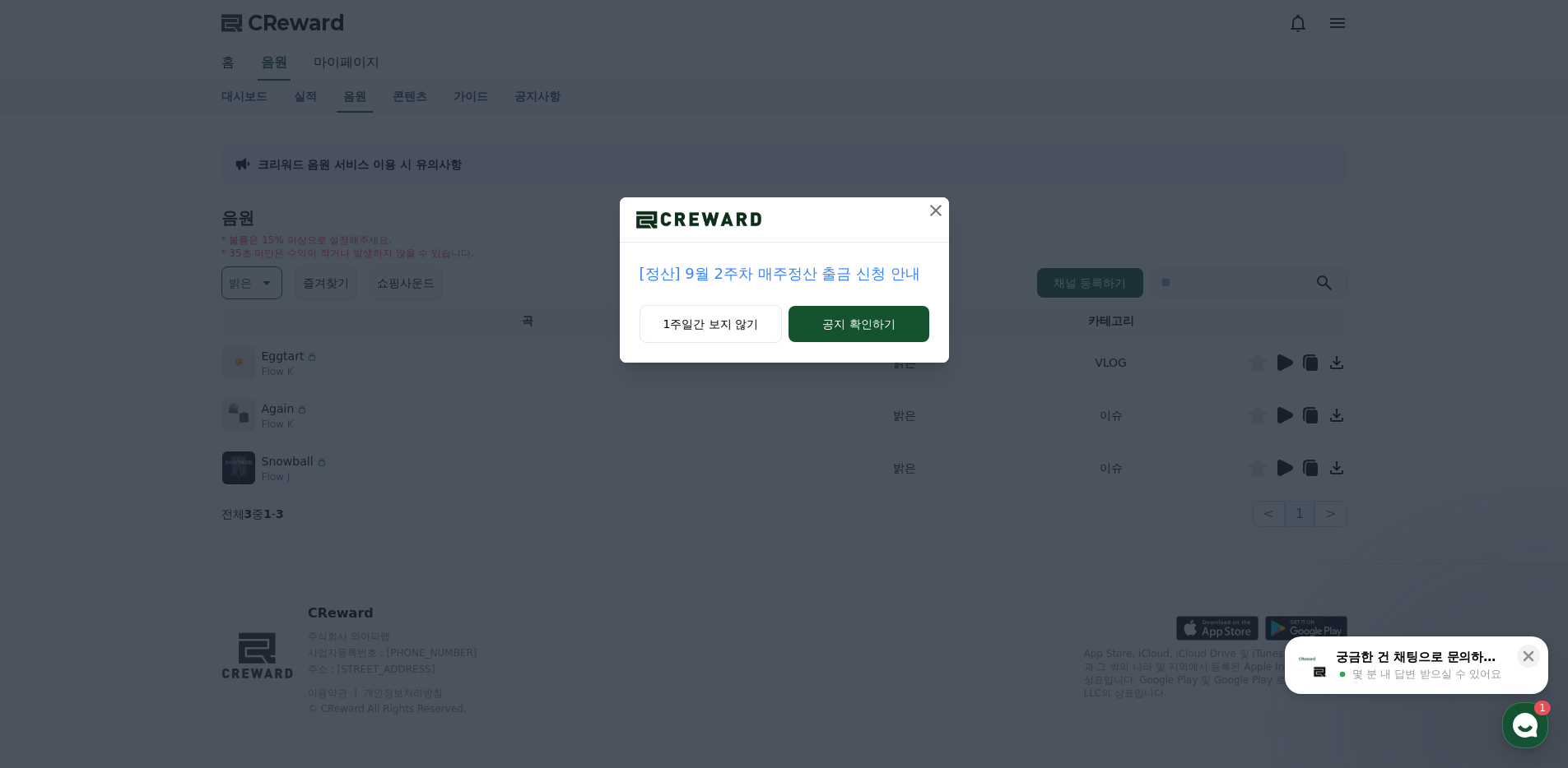
click at [919, 219] on div at bounding box center [784, 220] width 329 height 45
click at [917, 215] on div at bounding box center [784, 220] width 329 height 45
click at [920, 214] on div at bounding box center [784, 220] width 329 height 45
click at [922, 210] on button at bounding box center [935, 210] width 26 height 26
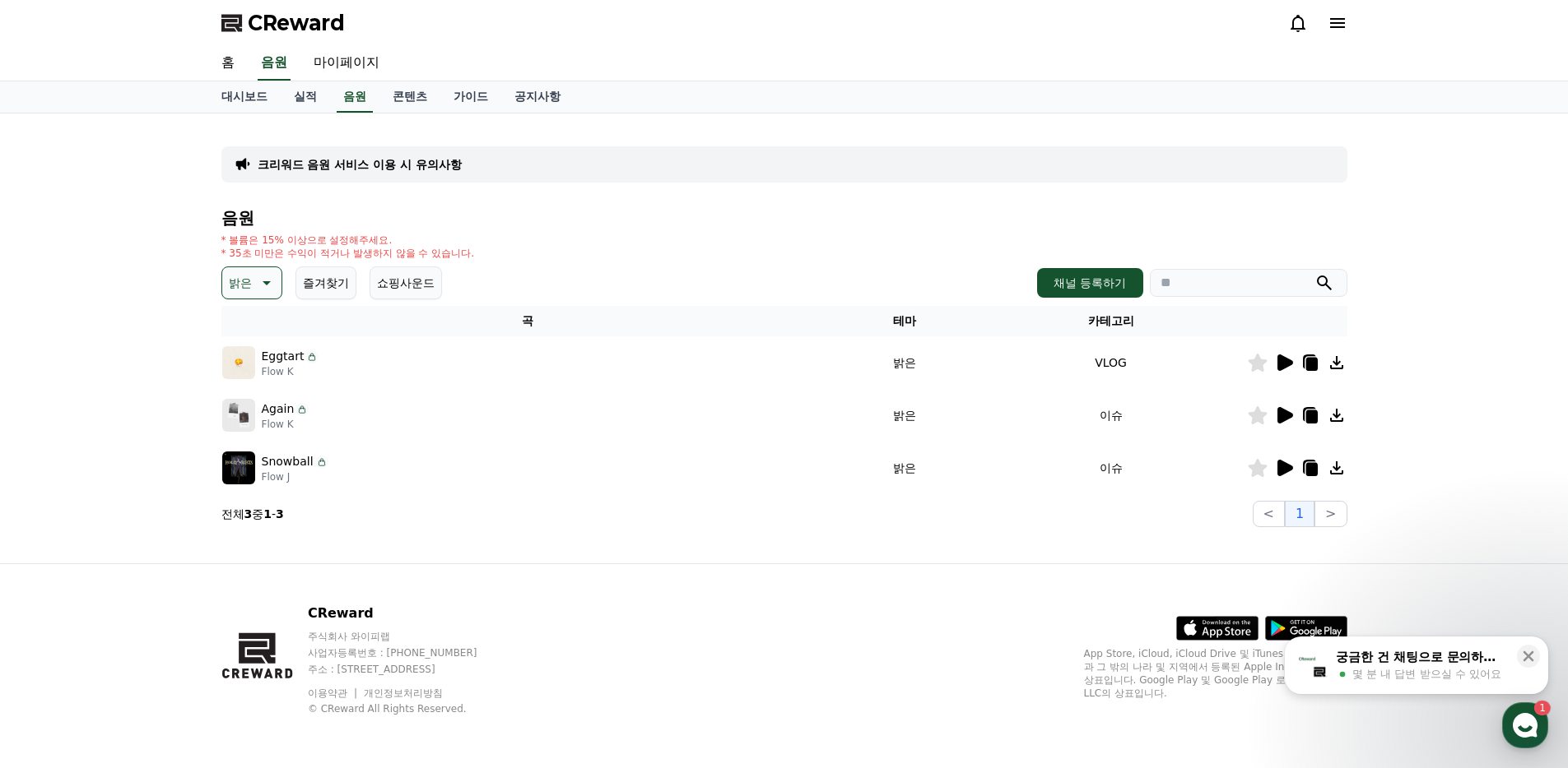
click at [1282, 363] on icon at bounding box center [1285, 362] width 16 height 17
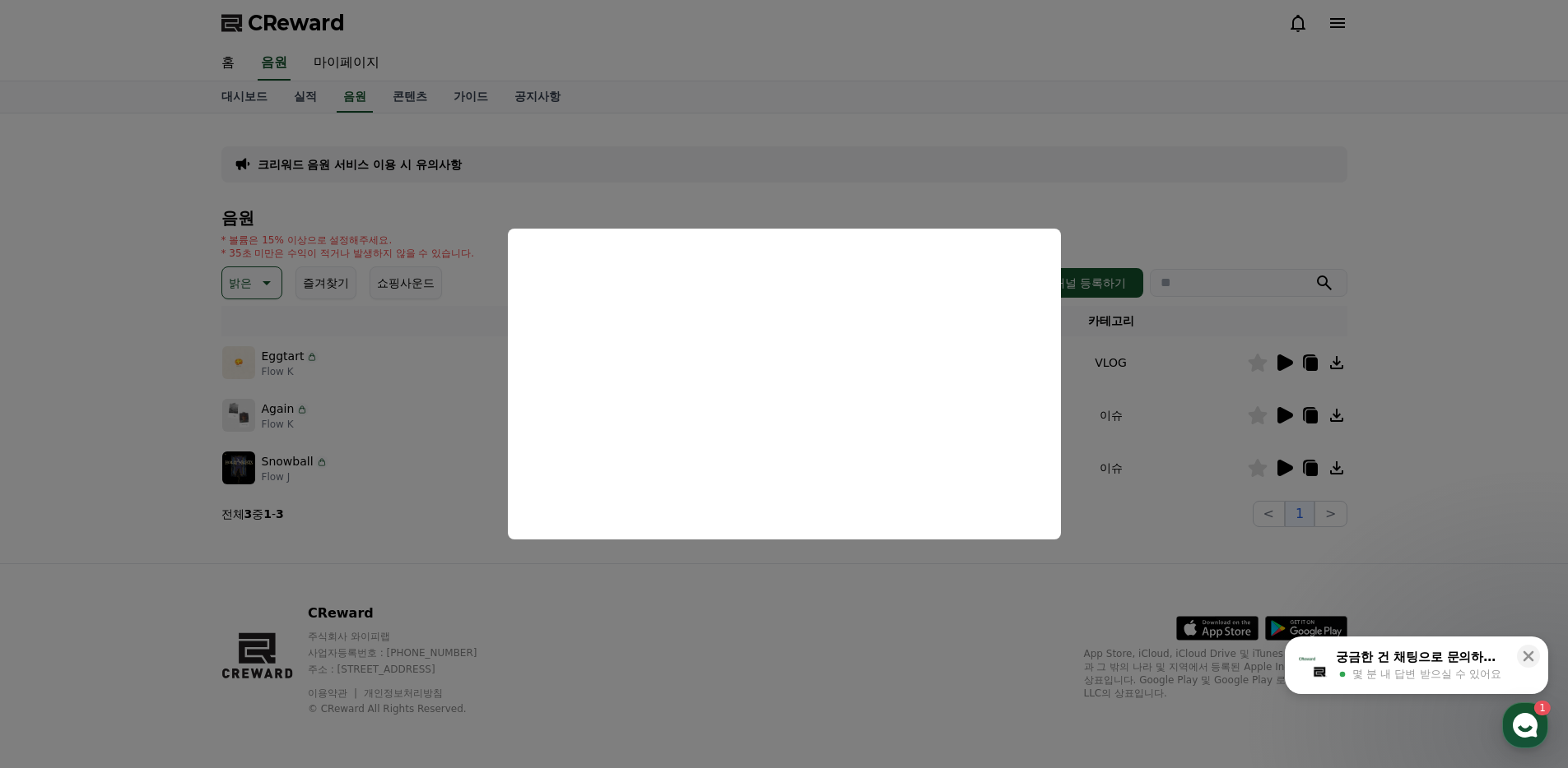
click at [1180, 205] on button "close modal" at bounding box center [784, 384] width 1568 height 768
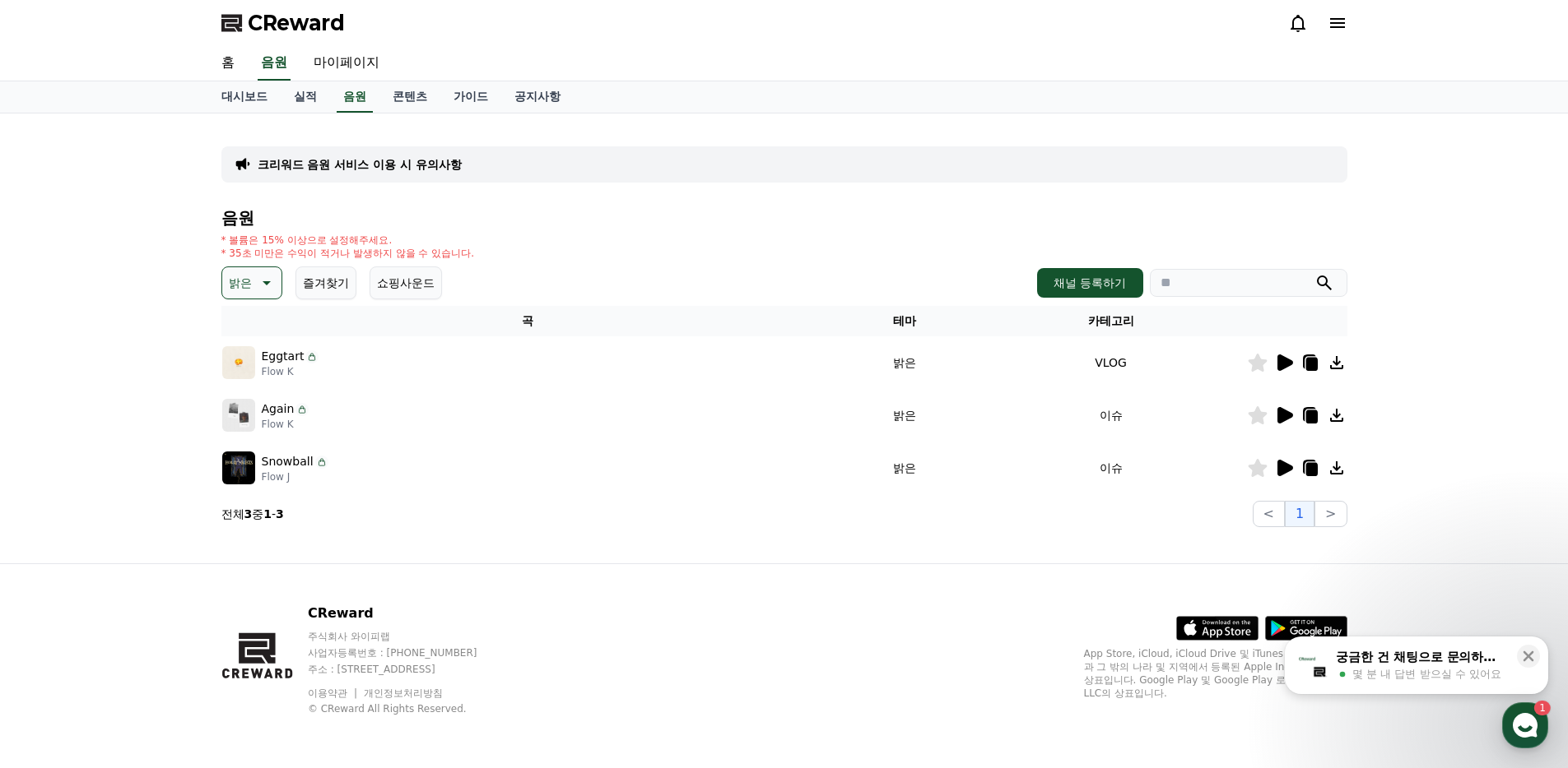
click at [1305, 367] on icon at bounding box center [1310, 362] width 20 height 20
click at [1252, 363] on icon at bounding box center [1257, 362] width 19 height 18
click at [256, 283] on icon at bounding box center [265, 282] width 20 height 20
click at [249, 334] on button "귀여운" at bounding box center [248, 334] width 48 height 36
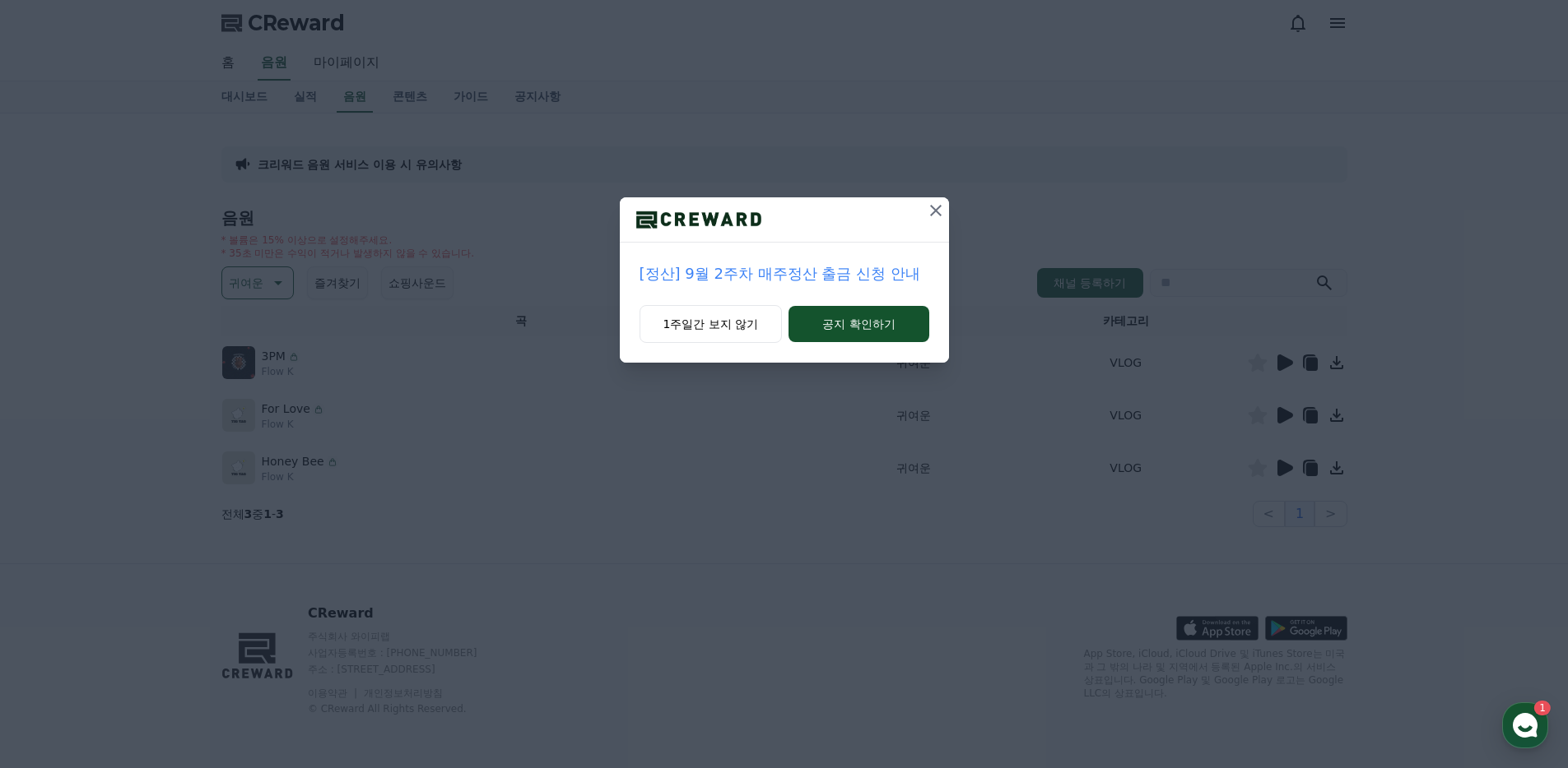
click at [930, 216] on icon at bounding box center [935, 210] width 20 height 20
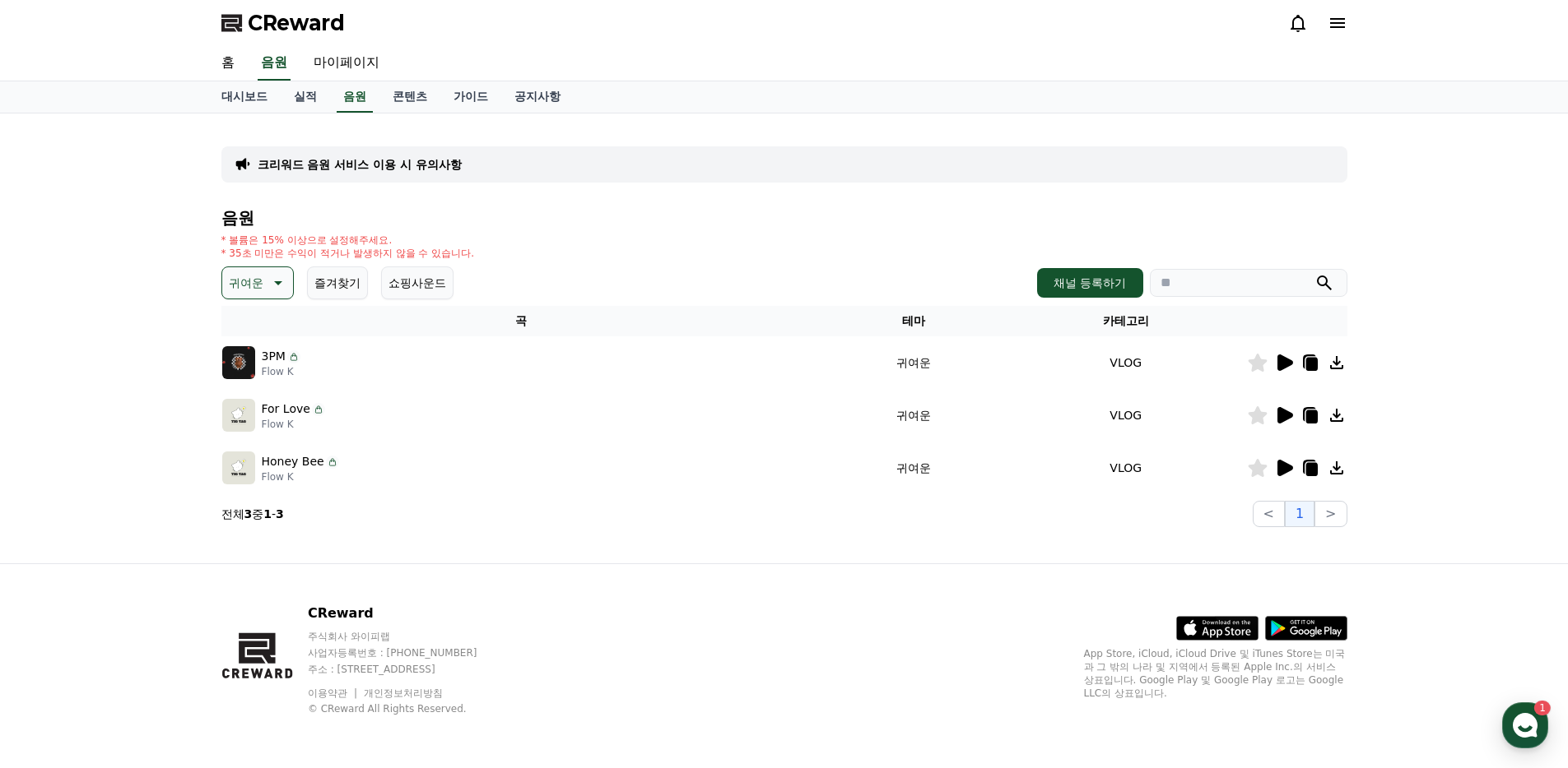
click at [240, 281] on p "귀여운" at bounding box center [246, 282] width 35 height 23
click at [250, 460] on button "코믹한" at bounding box center [248, 461] width 48 height 36
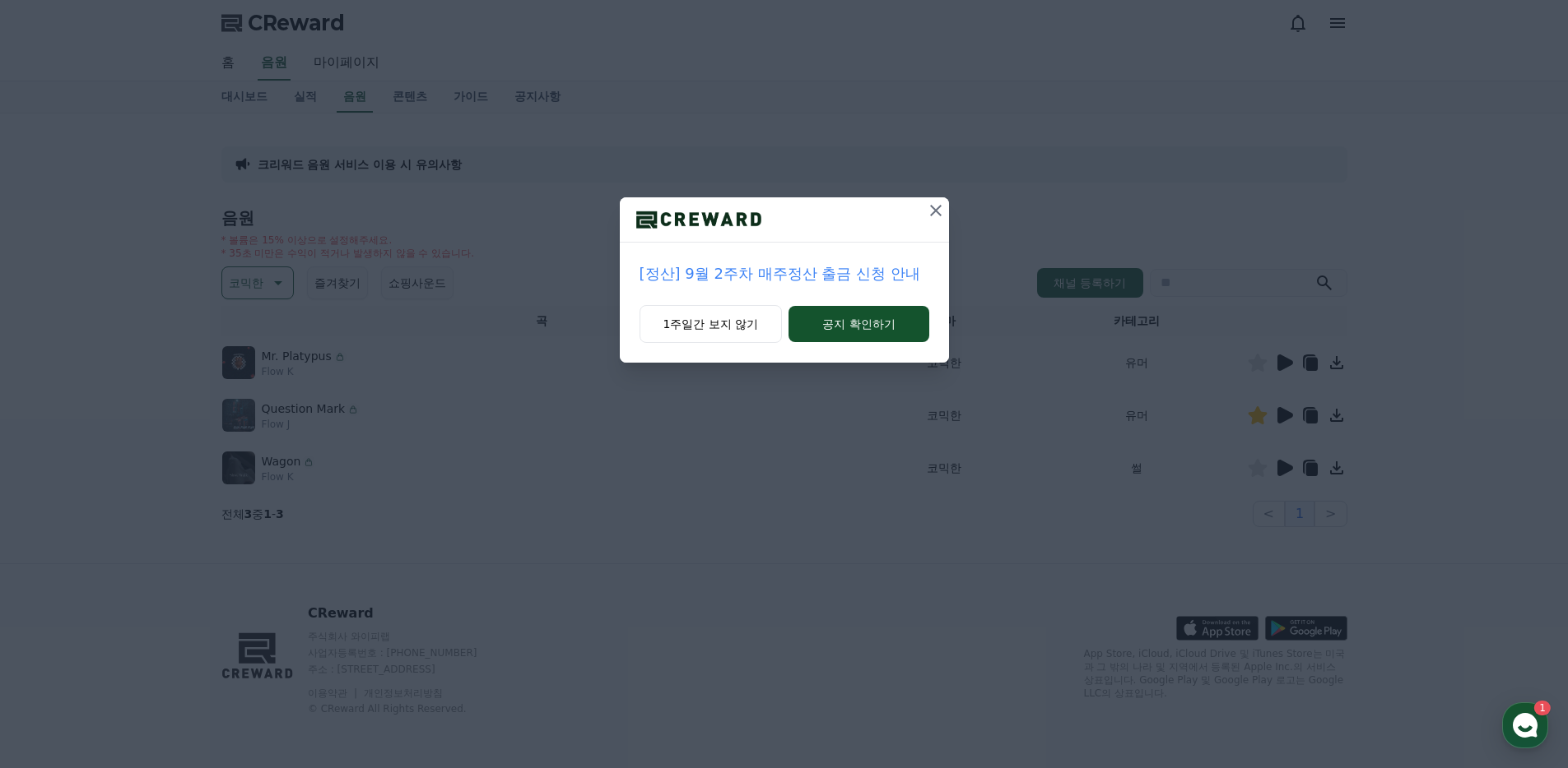
click at [938, 197] on button at bounding box center [935, 210] width 26 height 26
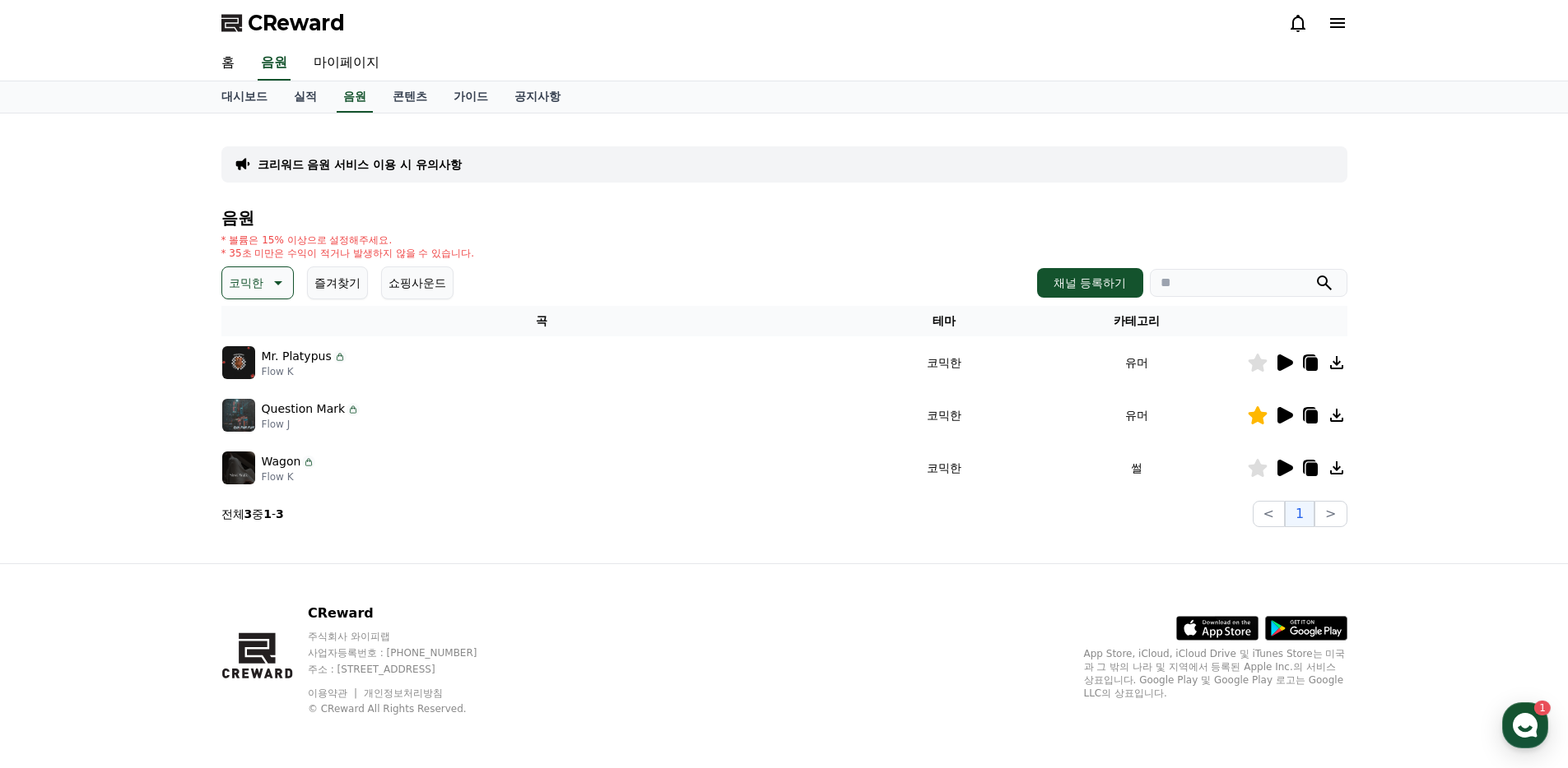
click at [1269, 363] on div at bounding box center [1297, 362] width 99 height 20
click at [1283, 364] on icon at bounding box center [1285, 362] width 16 height 17
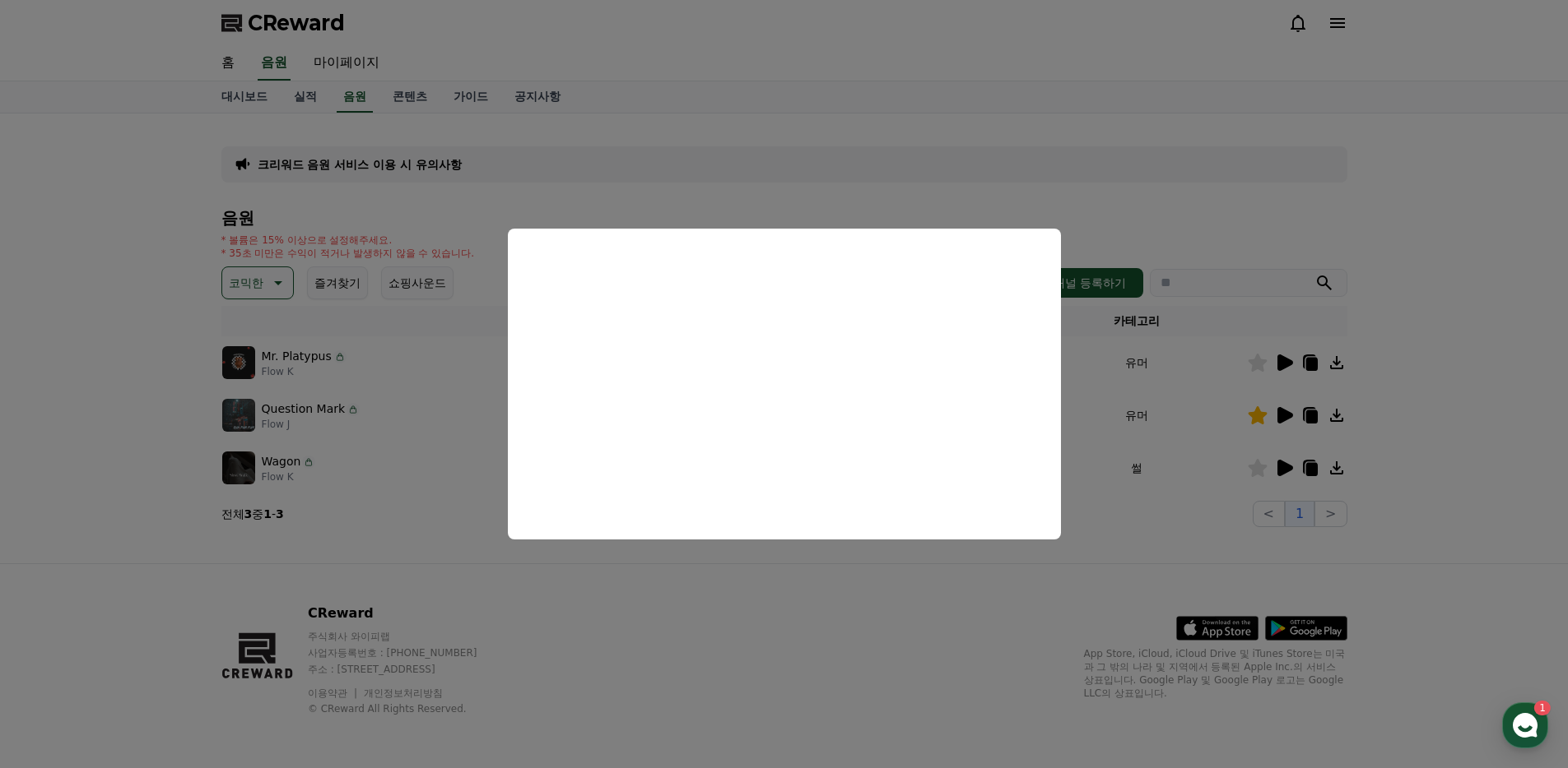
click at [765, 617] on button "close modal" at bounding box center [784, 384] width 1568 height 768
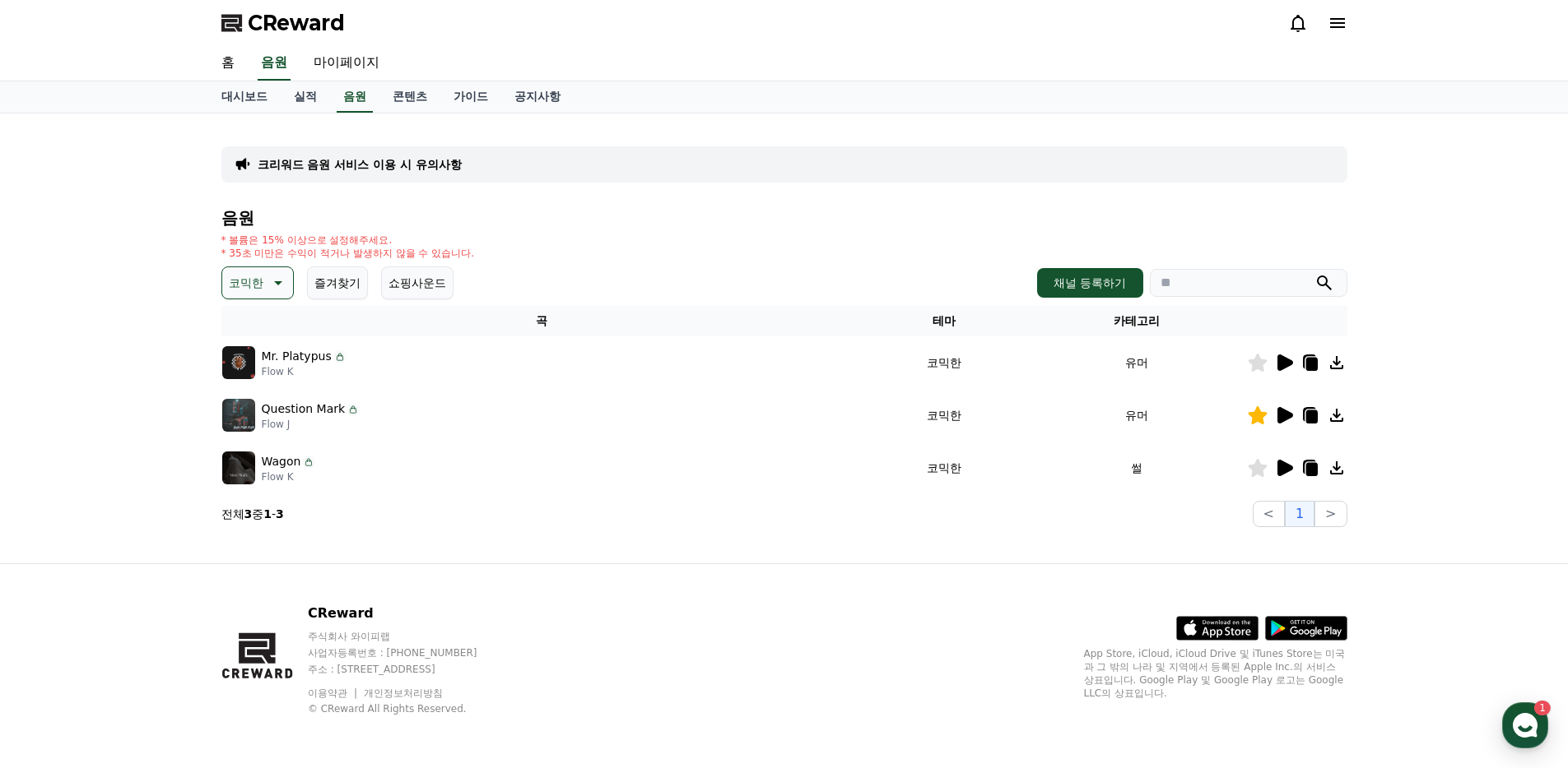
click at [264, 267] on button "코믹한" at bounding box center [257, 283] width 72 height 33
click at [248, 425] on button "슬픈" at bounding box center [243, 423] width 37 height 36
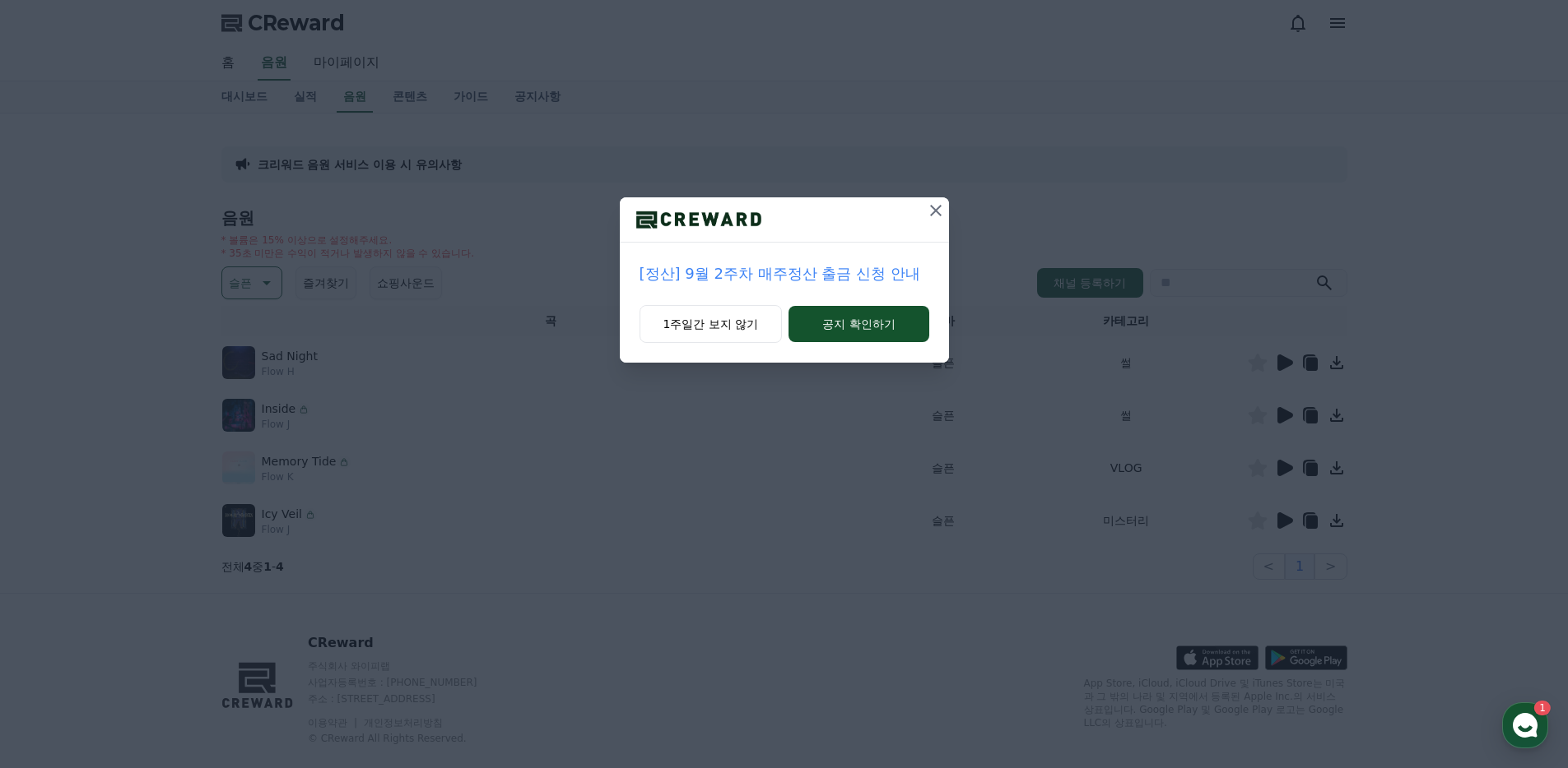
click at [920, 212] on div at bounding box center [784, 220] width 329 height 45
click at [927, 206] on icon at bounding box center [935, 210] width 20 height 20
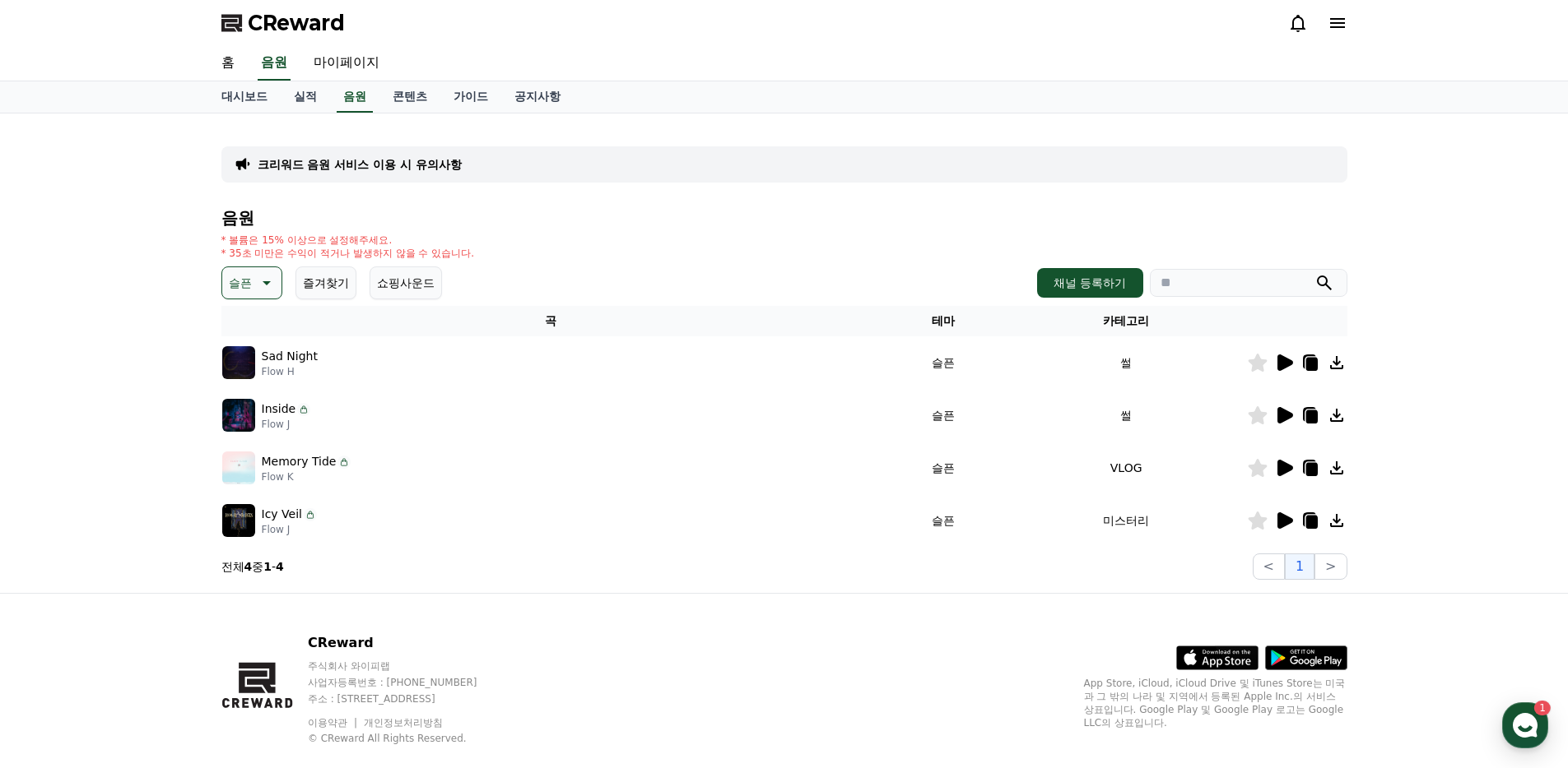
click at [236, 282] on p "슬픈" at bounding box center [240, 282] width 23 height 23
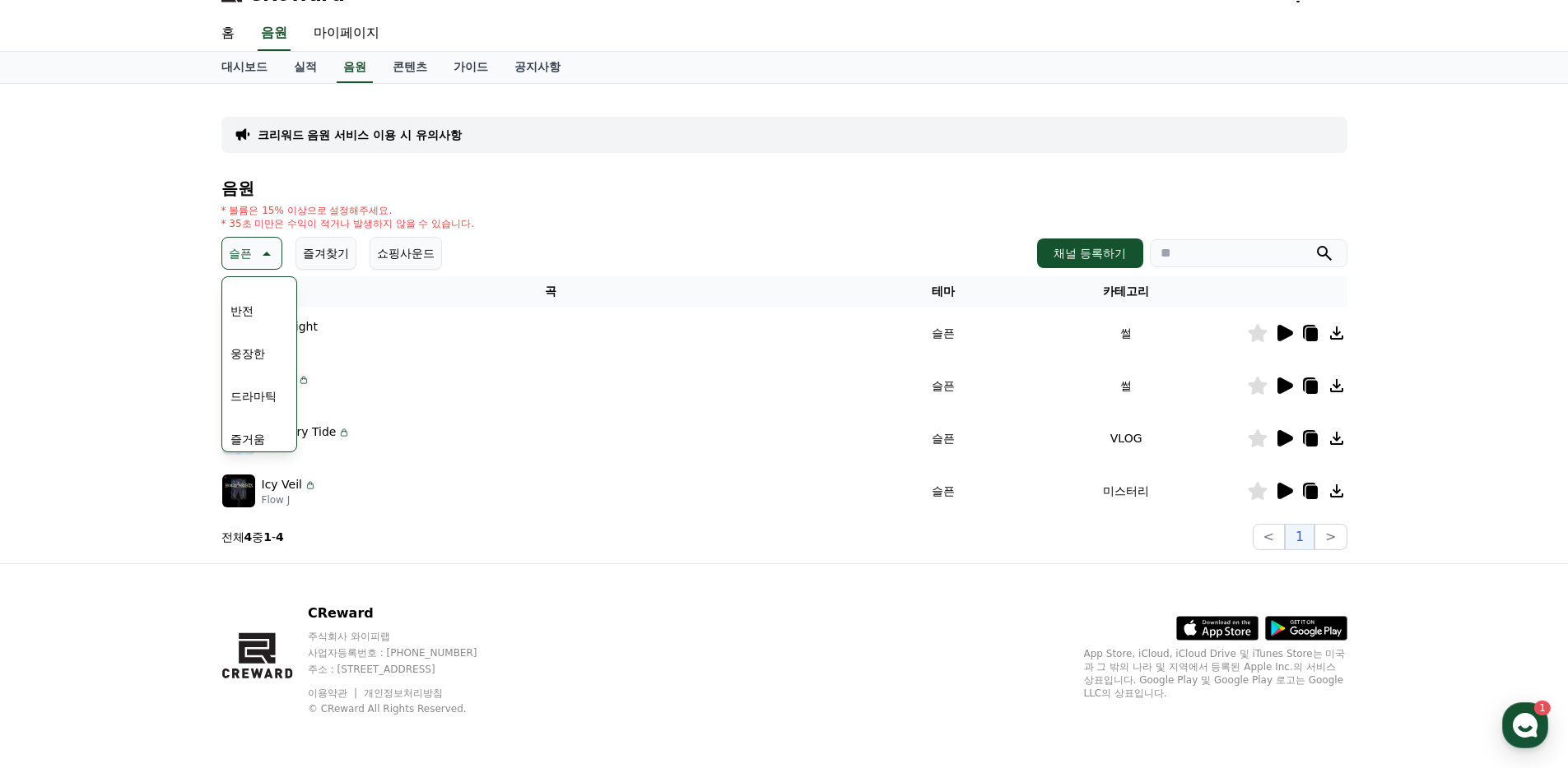
scroll to position [210, 0]
click at [262, 347] on button "신나는" at bounding box center [248, 343] width 48 height 36
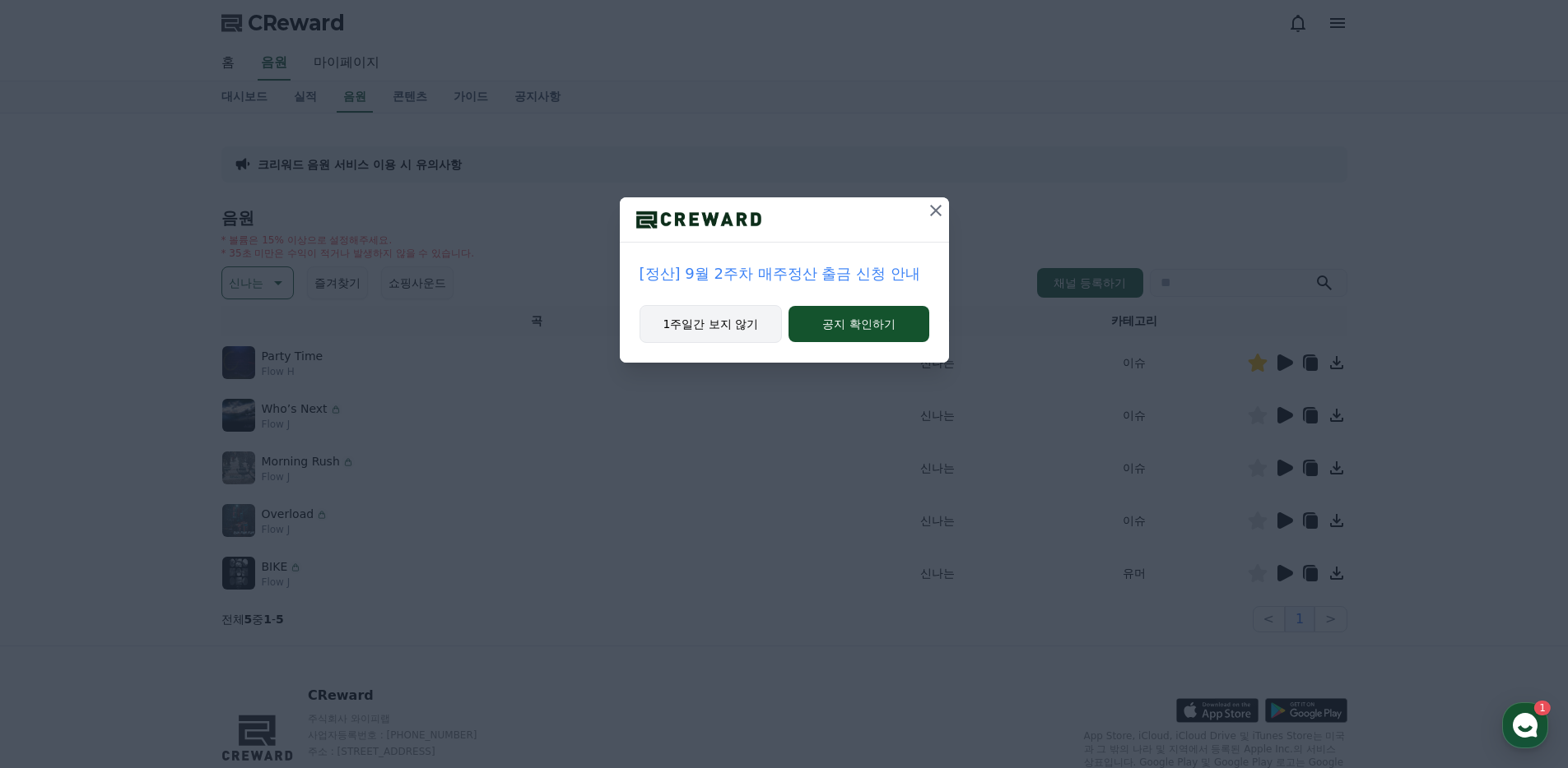
click at [729, 329] on button "1주일간 보지 않기" at bounding box center [711, 324] width 143 height 38
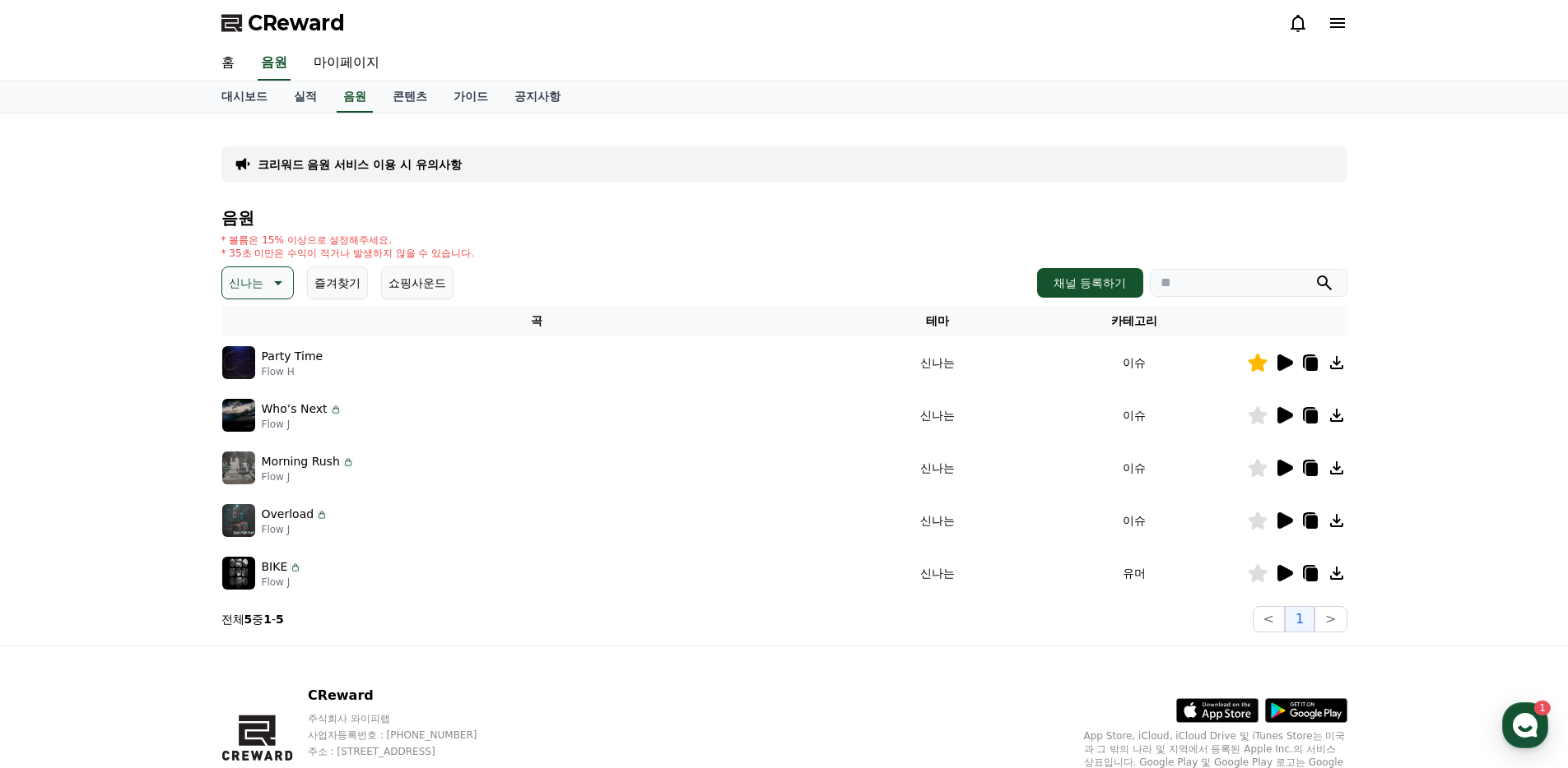
click at [1287, 374] on td at bounding box center [1297, 362] width 101 height 53
click at [1283, 367] on icon at bounding box center [1285, 362] width 16 height 17
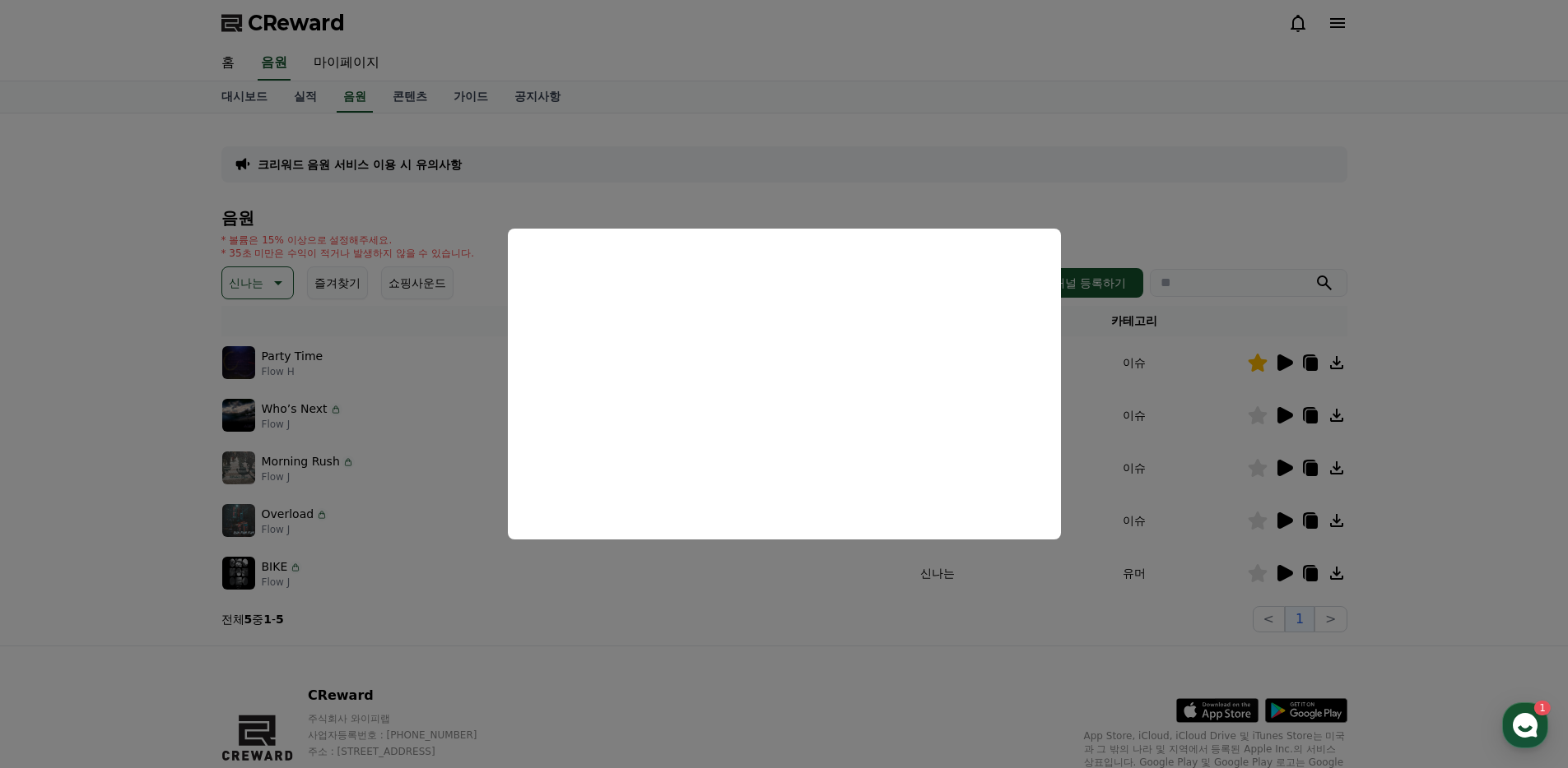
click at [811, 698] on button "close modal" at bounding box center [784, 384] width 1568 height 768
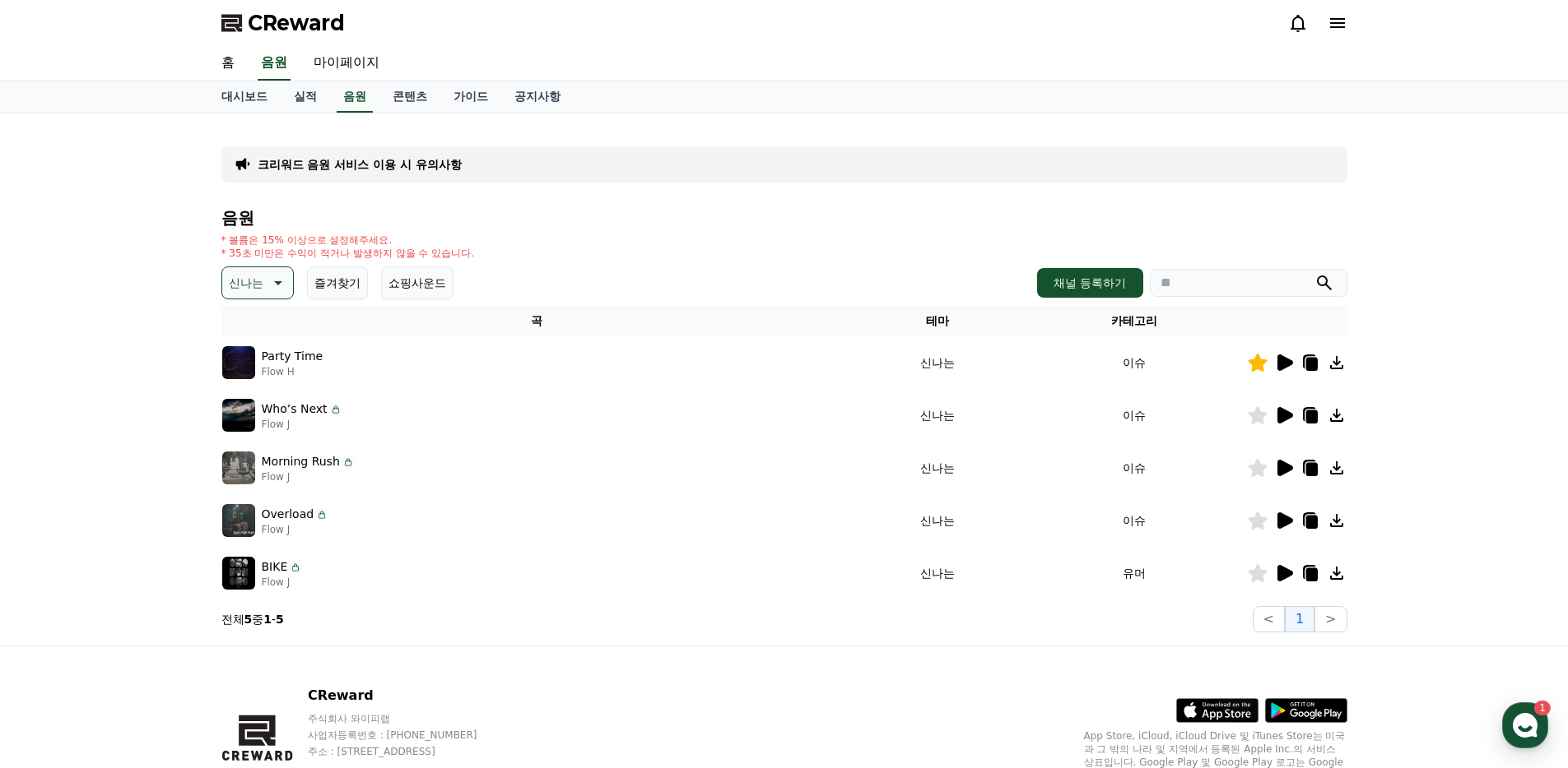
click at [1317, 366] on icon at bounding box center [1310, 362] width 20 height 20
click at [1308, 369] on icon at bounding box center [1311, 364] width 11 height 13
click at [1292, 414] on icon at bounding box center [1285, 415] width 16 height 17
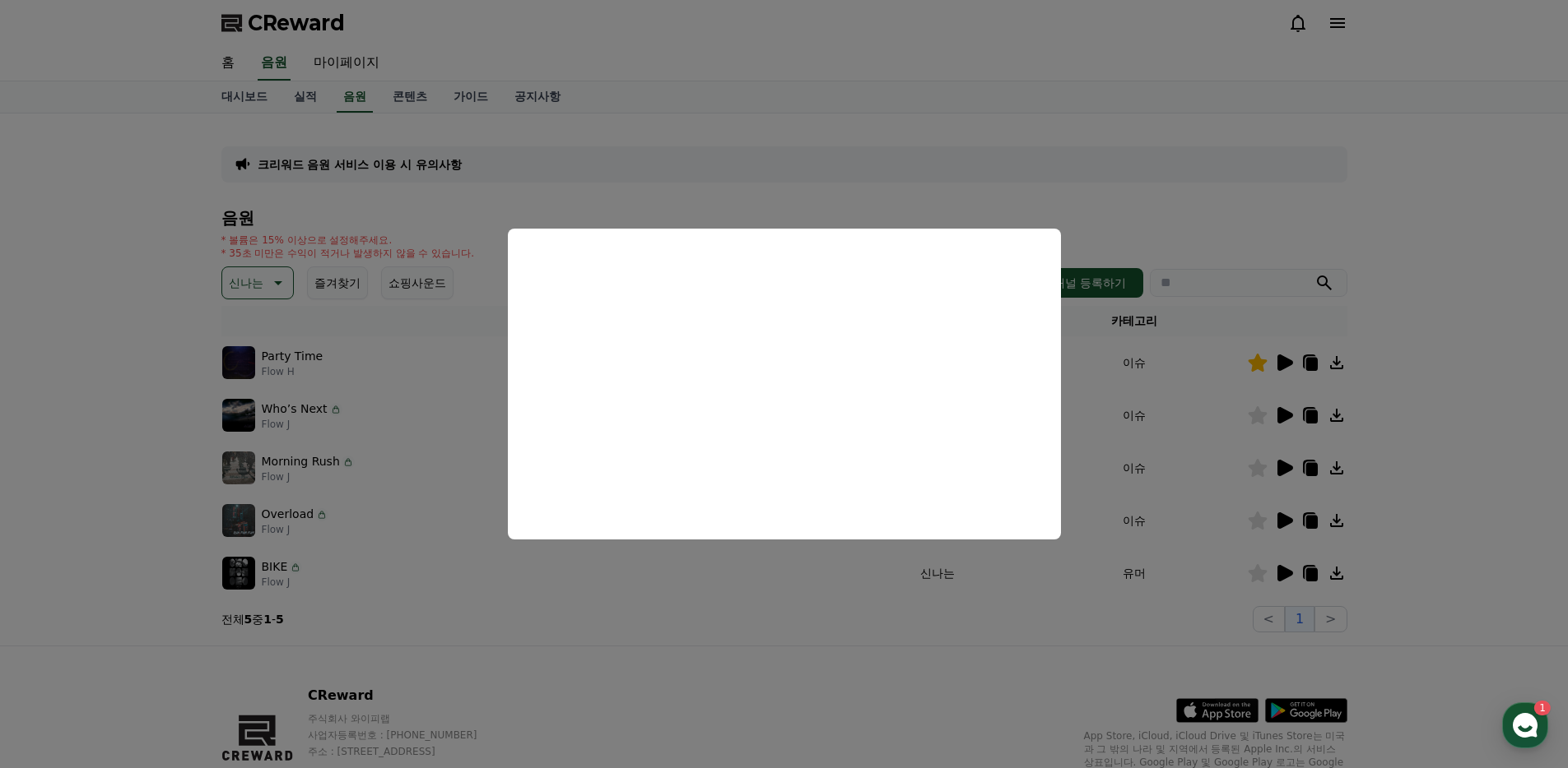
click at [794, 611] on button "close modal" at bounding box center [784, 384] width 1568 height 768
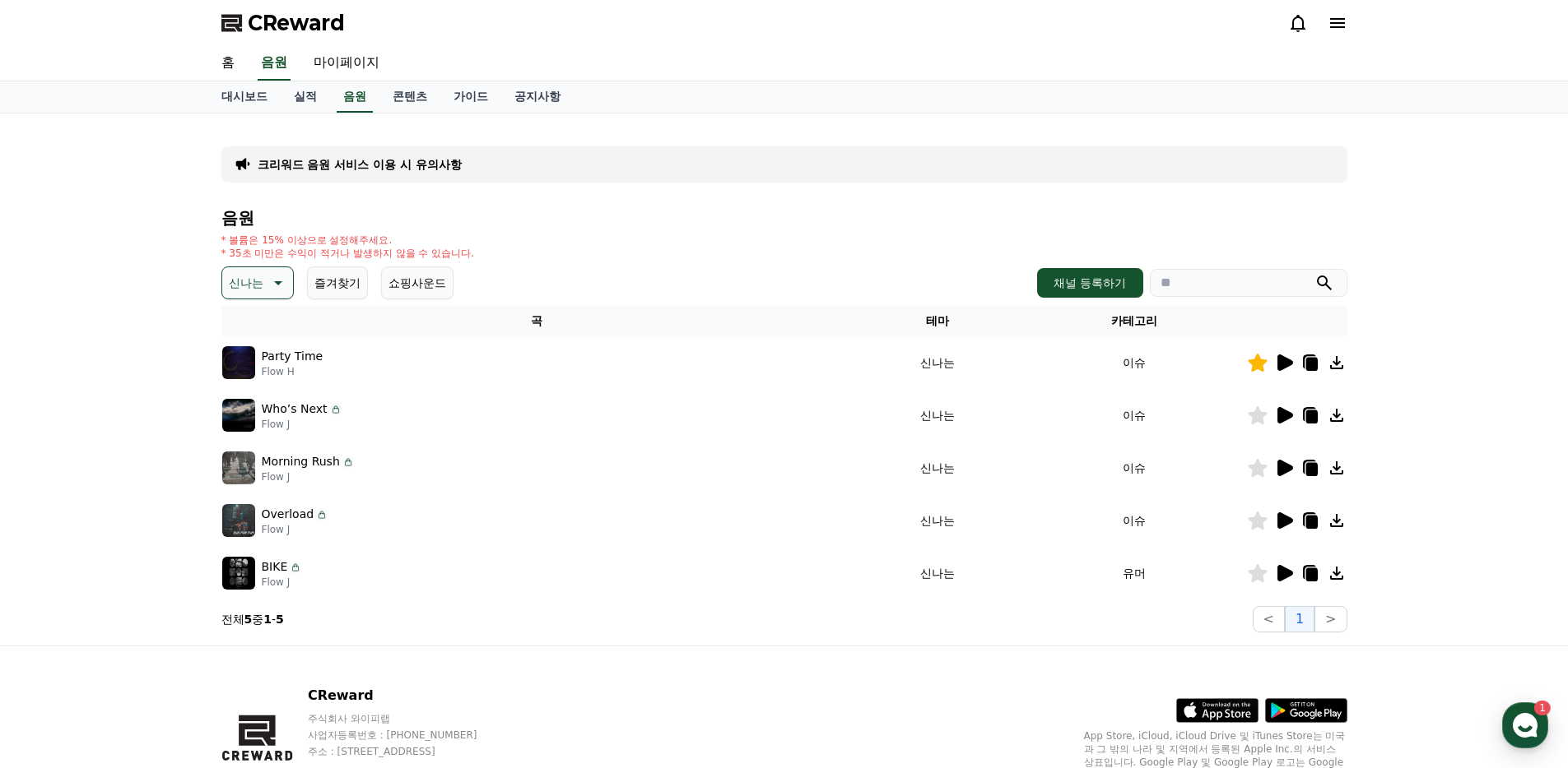
click at [1279, 526] on icon at bounding box center [1285, 520] width 16 height 17
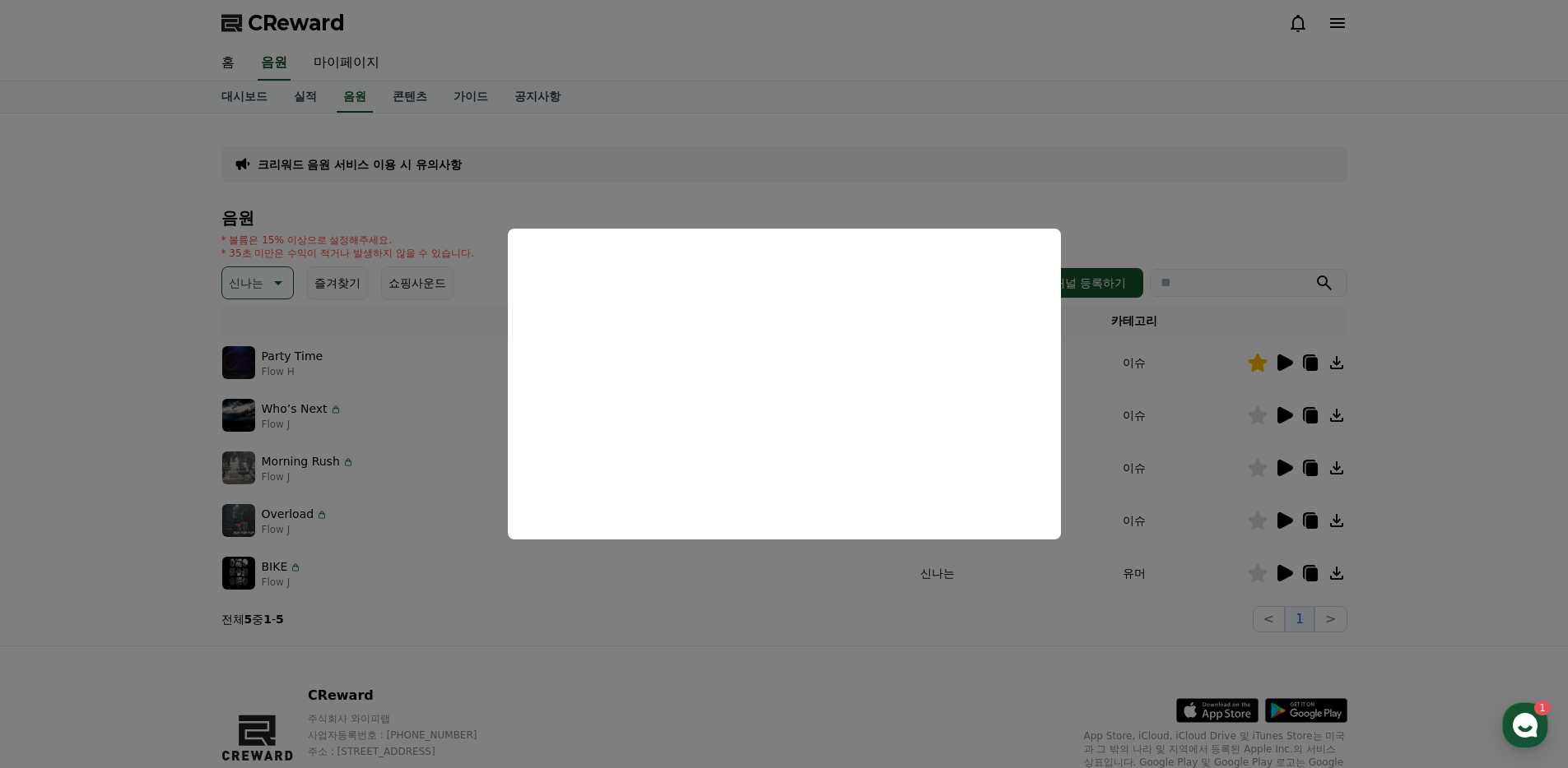
click at [670, 642] on button "close modal" at bounding box center [784, 384] width 1568 height 768
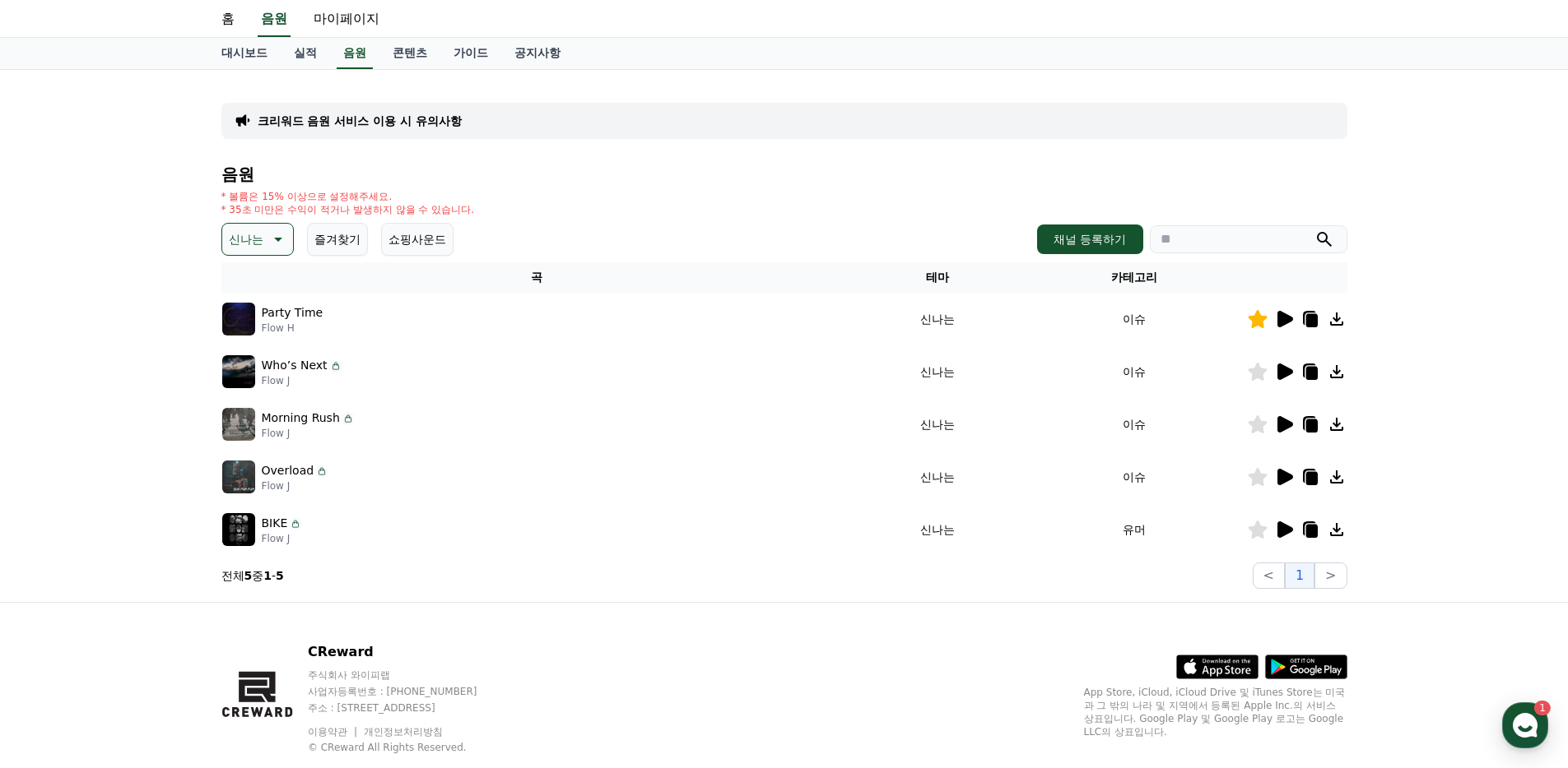
scroll to position [83, 0]
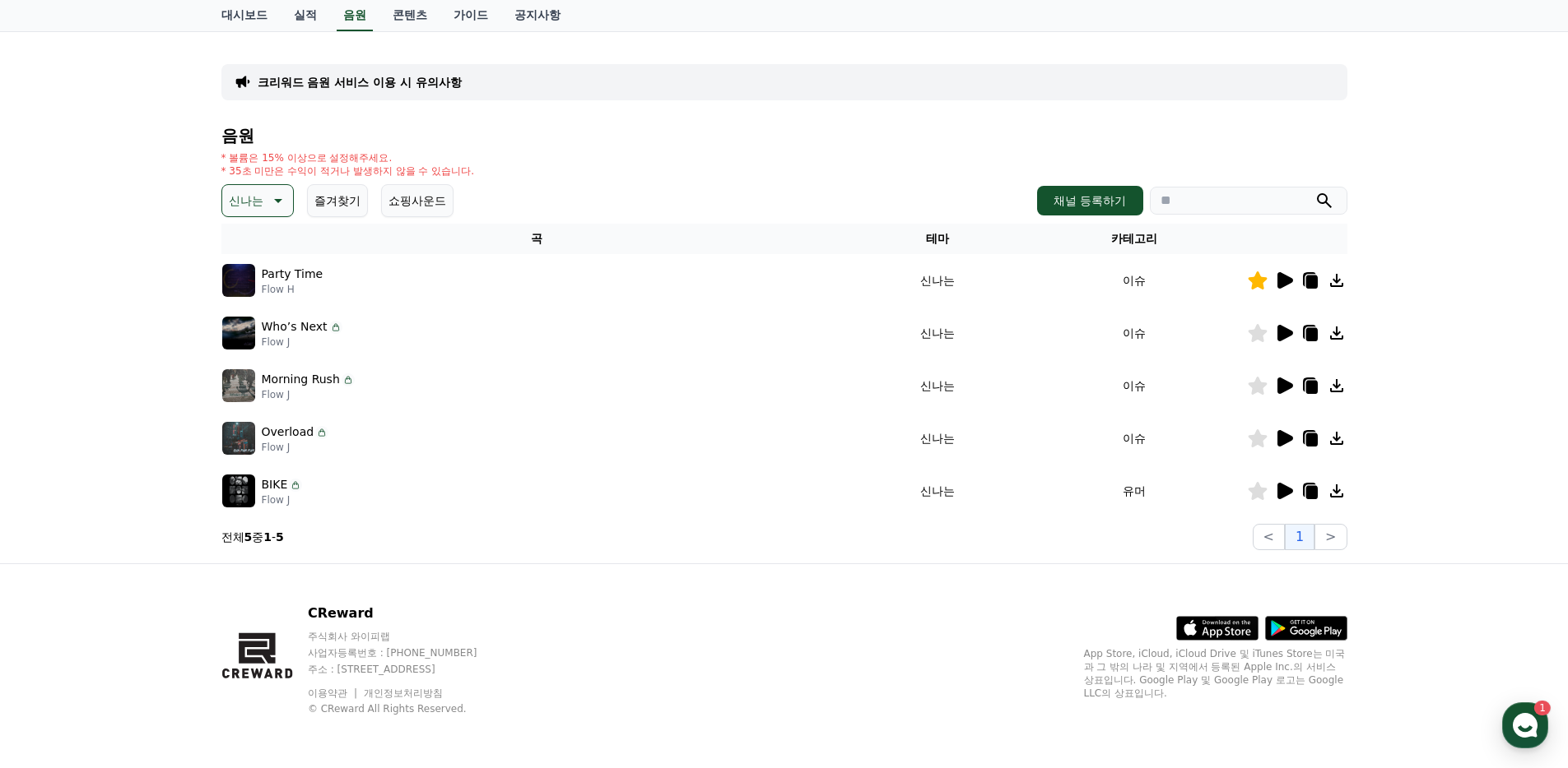
click at [1278, 287] on icon at bounding box center [1285, 280] width 16 height 17
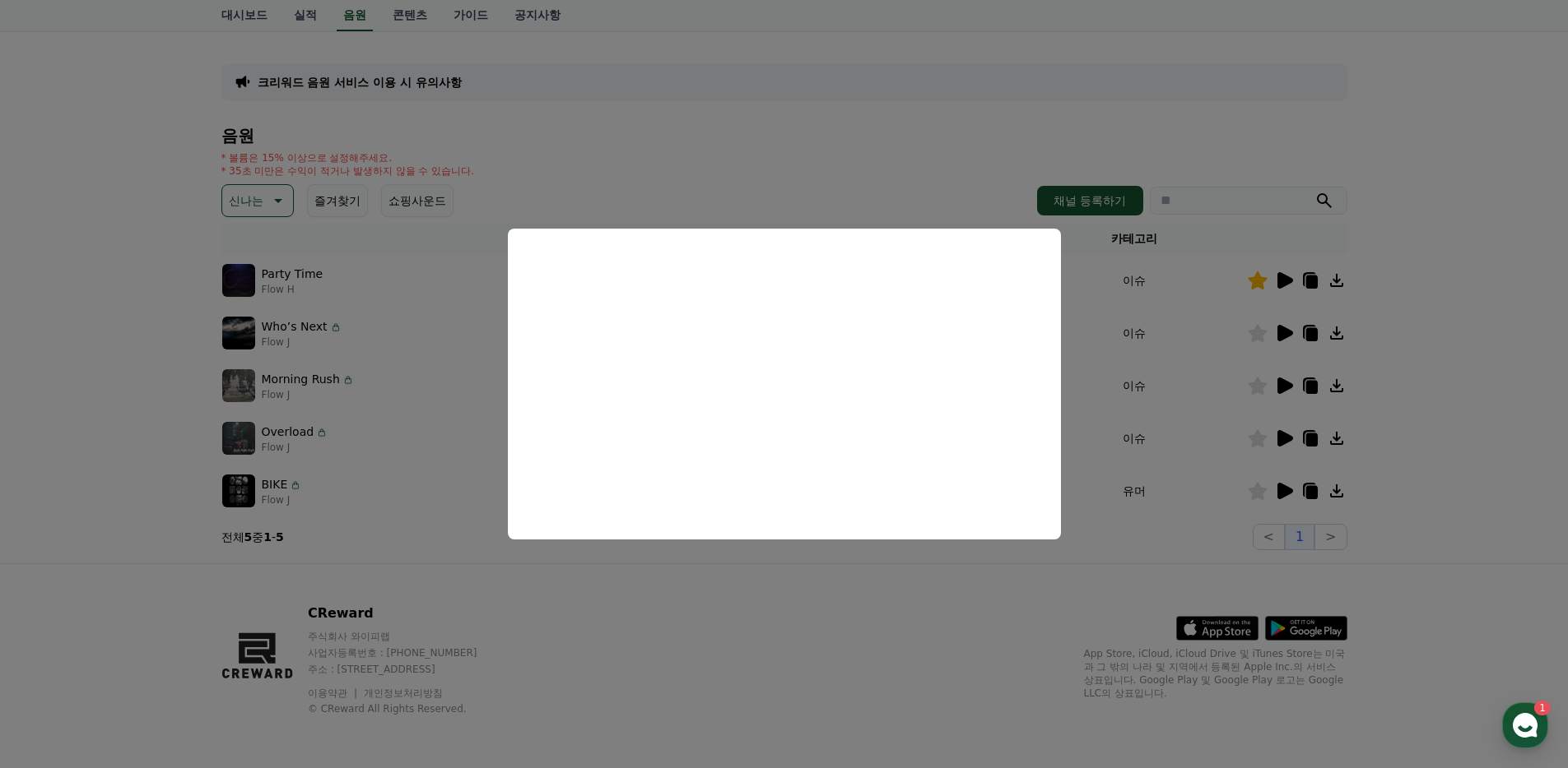
click at [690, 138] on button "close modal" at bounding box center [784, 384] width 1568 height 768
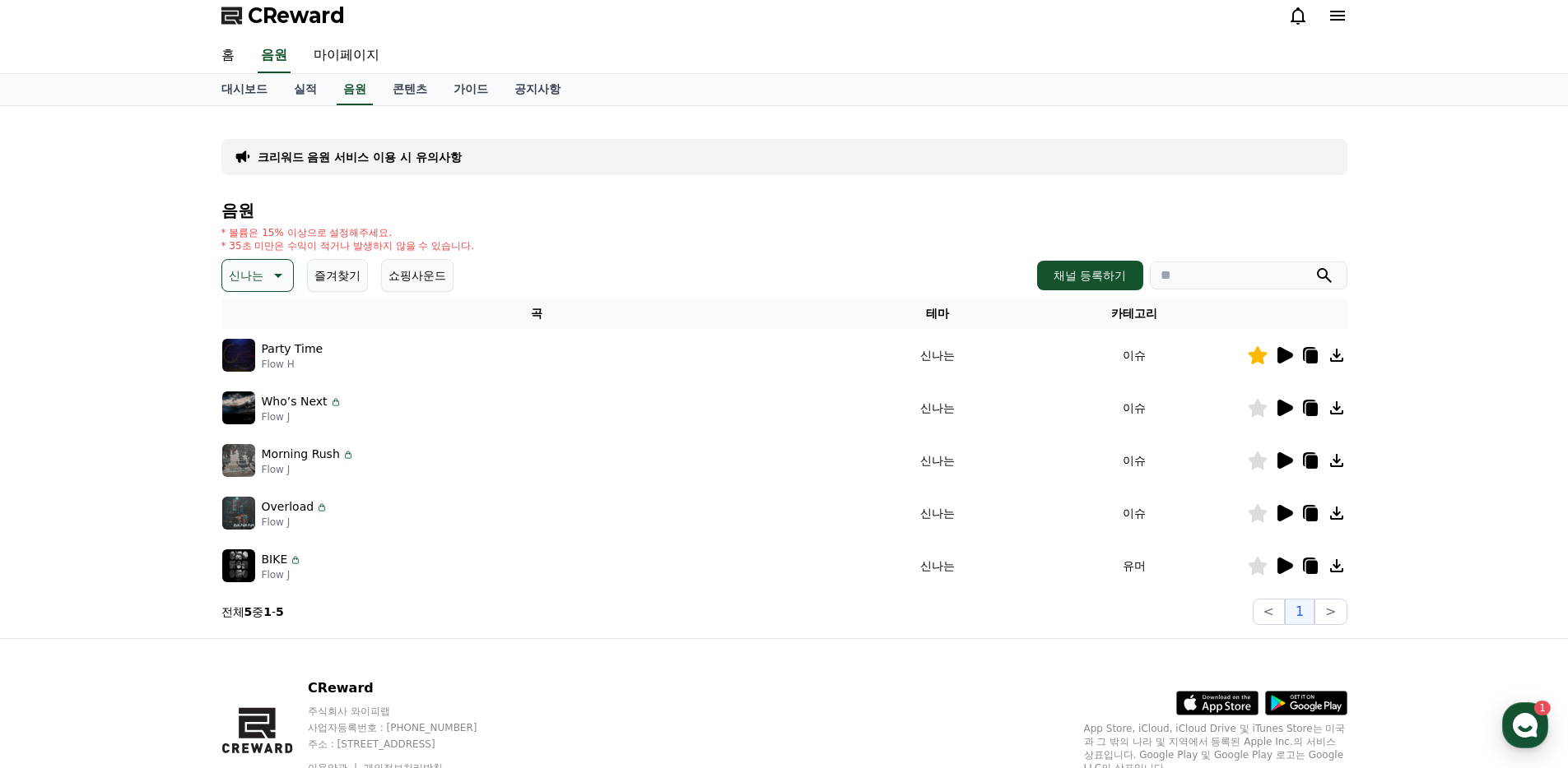
scroll to position [0, 0]
